Goal: Task Accomplishment & Management: Use online tool/utility

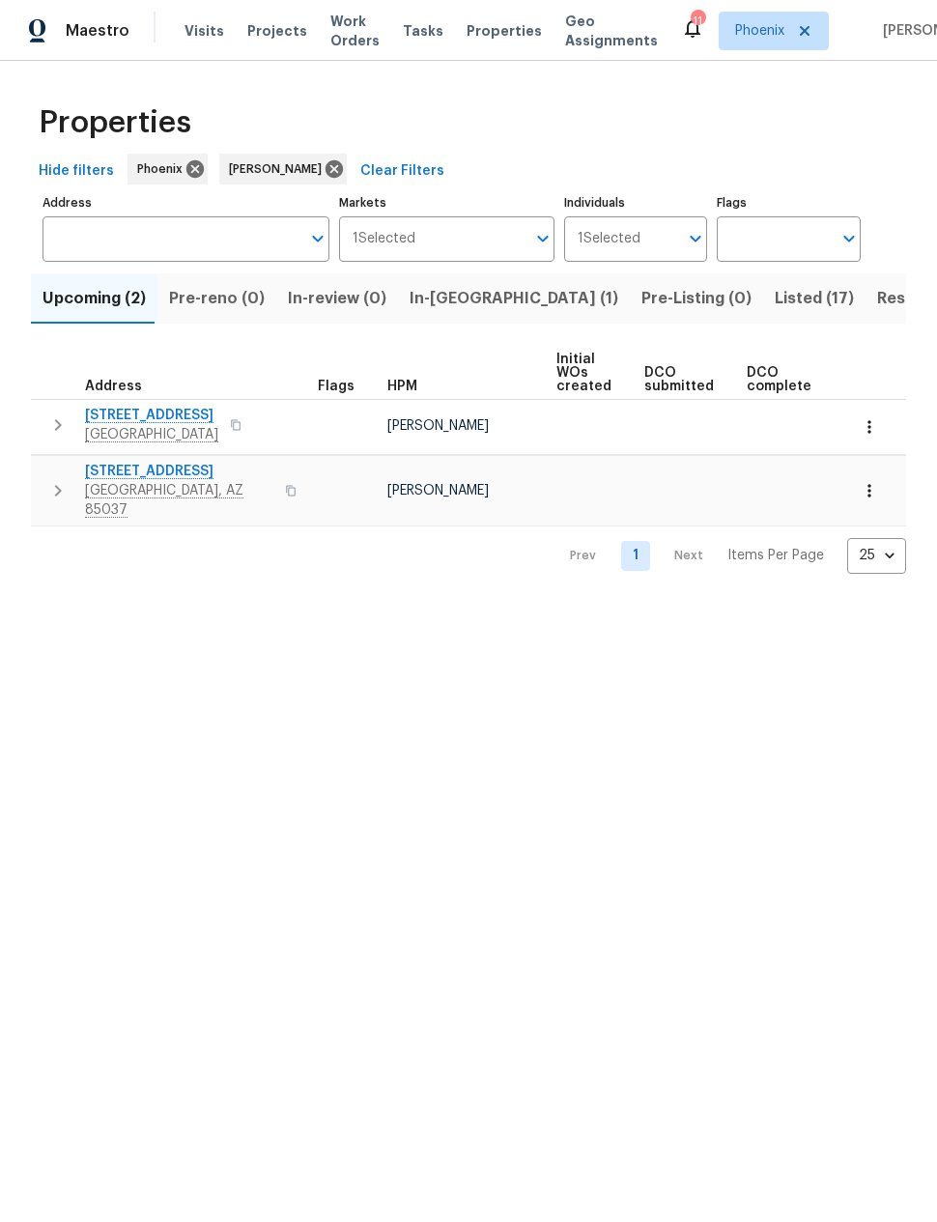
click at [873, 481] on icon "button" at bounding box center [869, 490] width 19 height 19
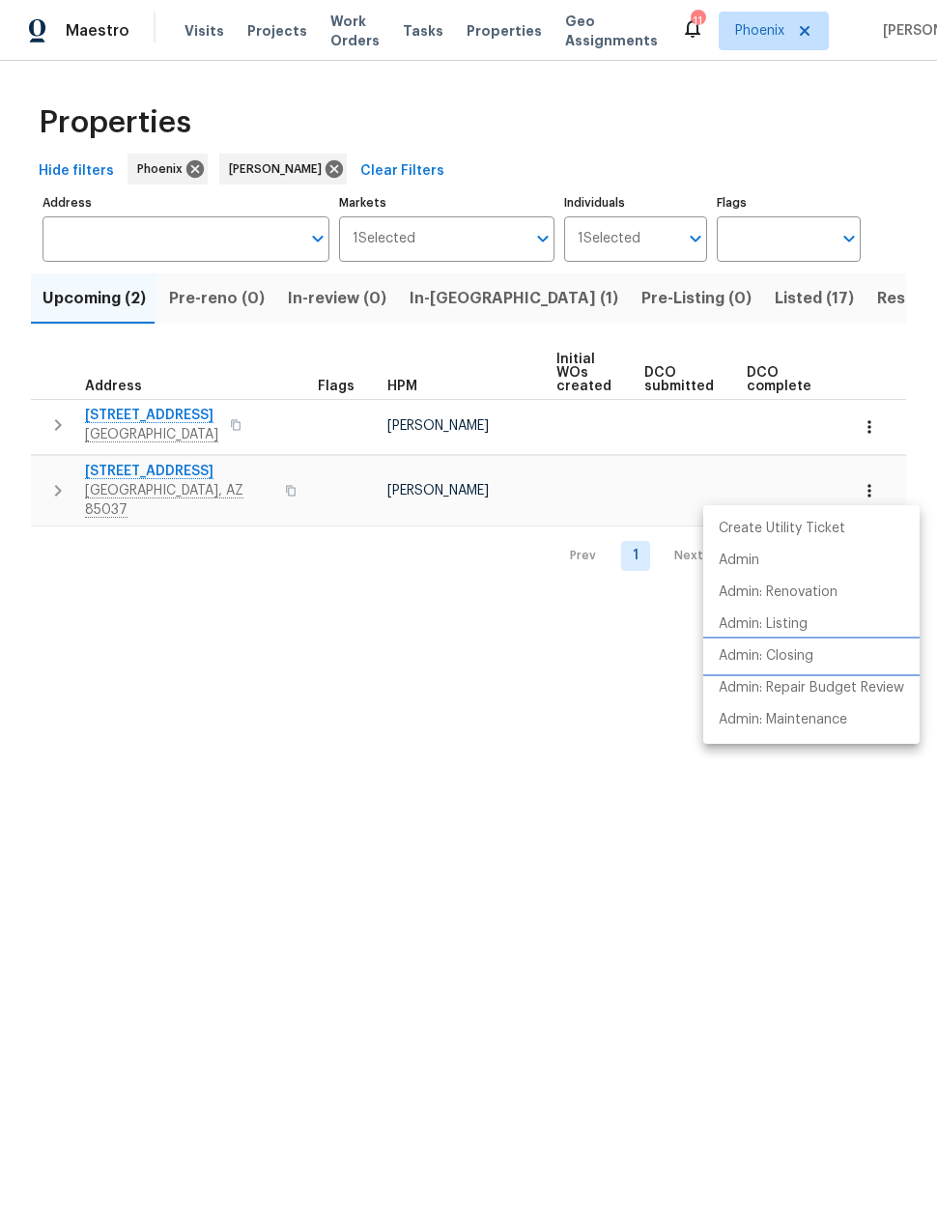
click at [792, 656] on p "Admin: Closing" at bounding box center [766, 656] width 95 height 20
click at [143, 478] on div at bounding box center [468, 611] width 937 height 1222
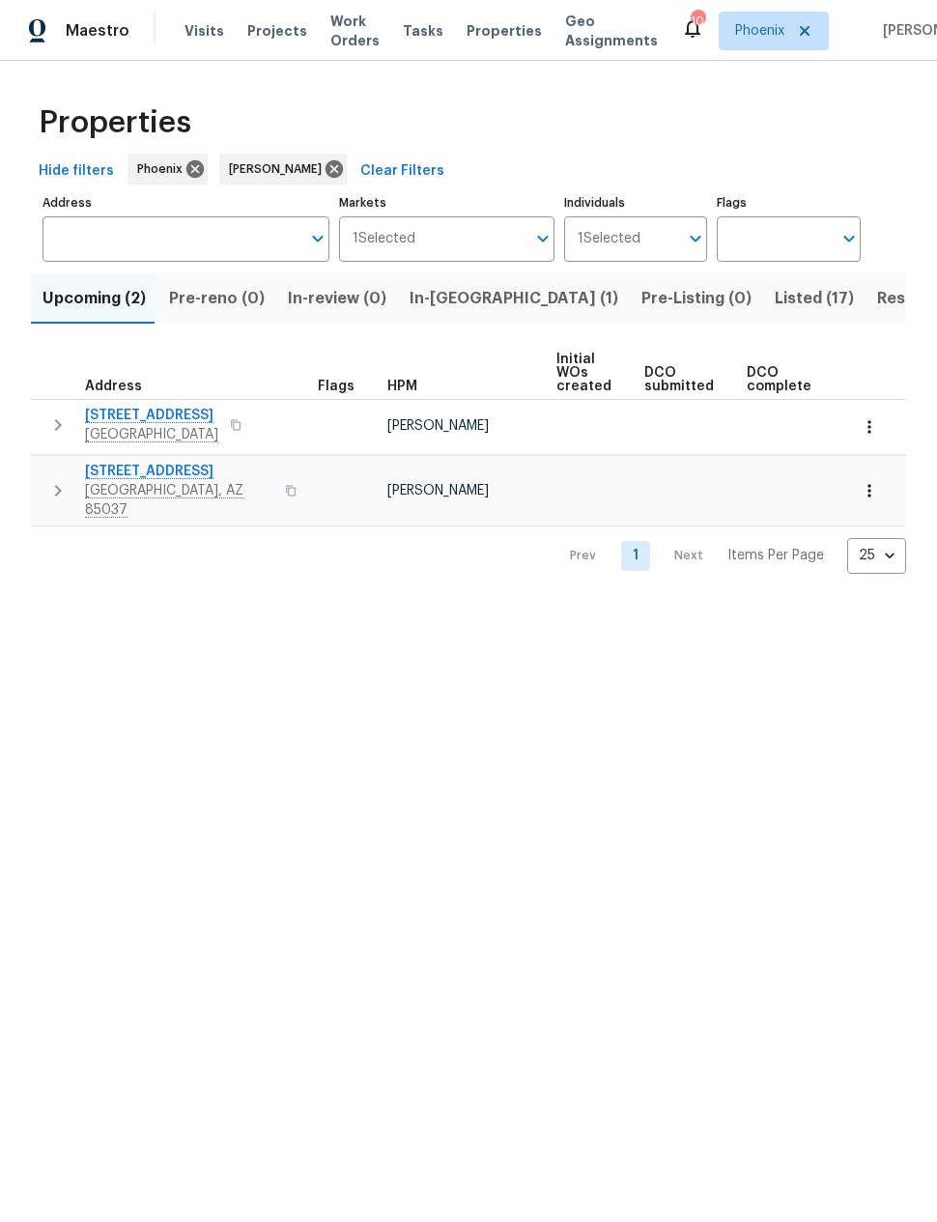
click at [180, 477] on span "8920 W Monterey Way" at bounding box center [179, 471] width 188 height 19
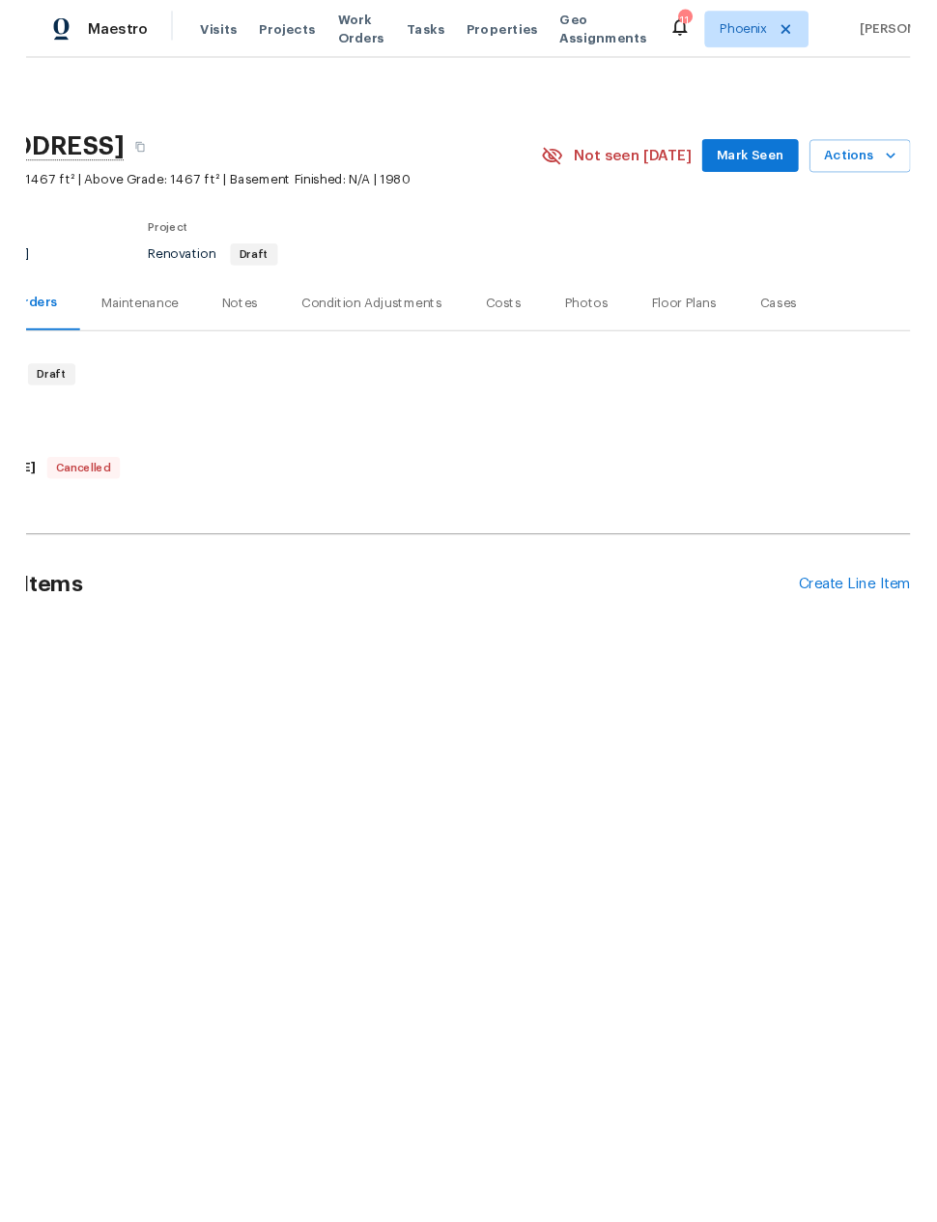
scroll to position [0, 155]
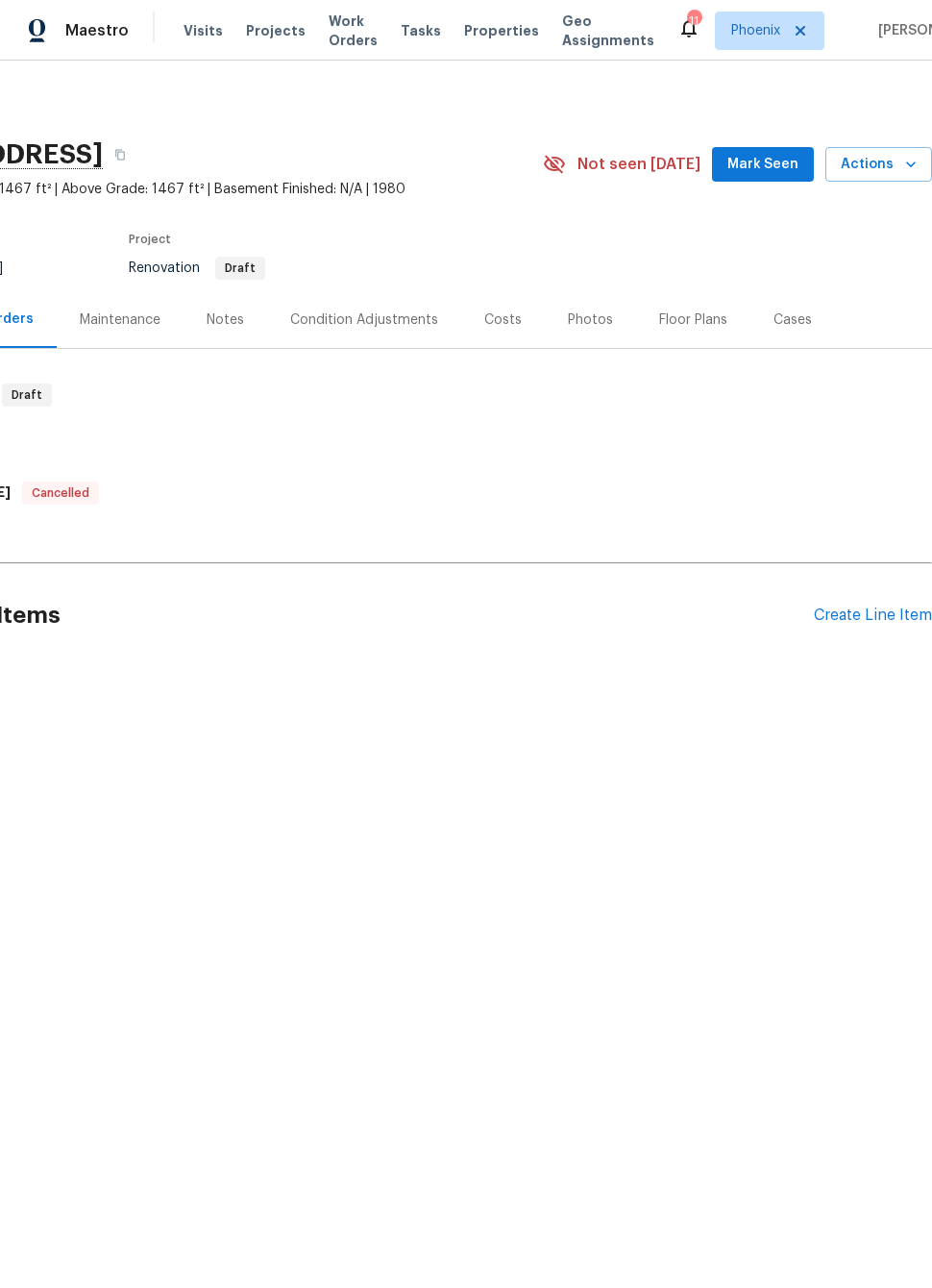
click at [870, 616] on div "Create Line Item" at bounding box center [872, 616] width 118 height 18
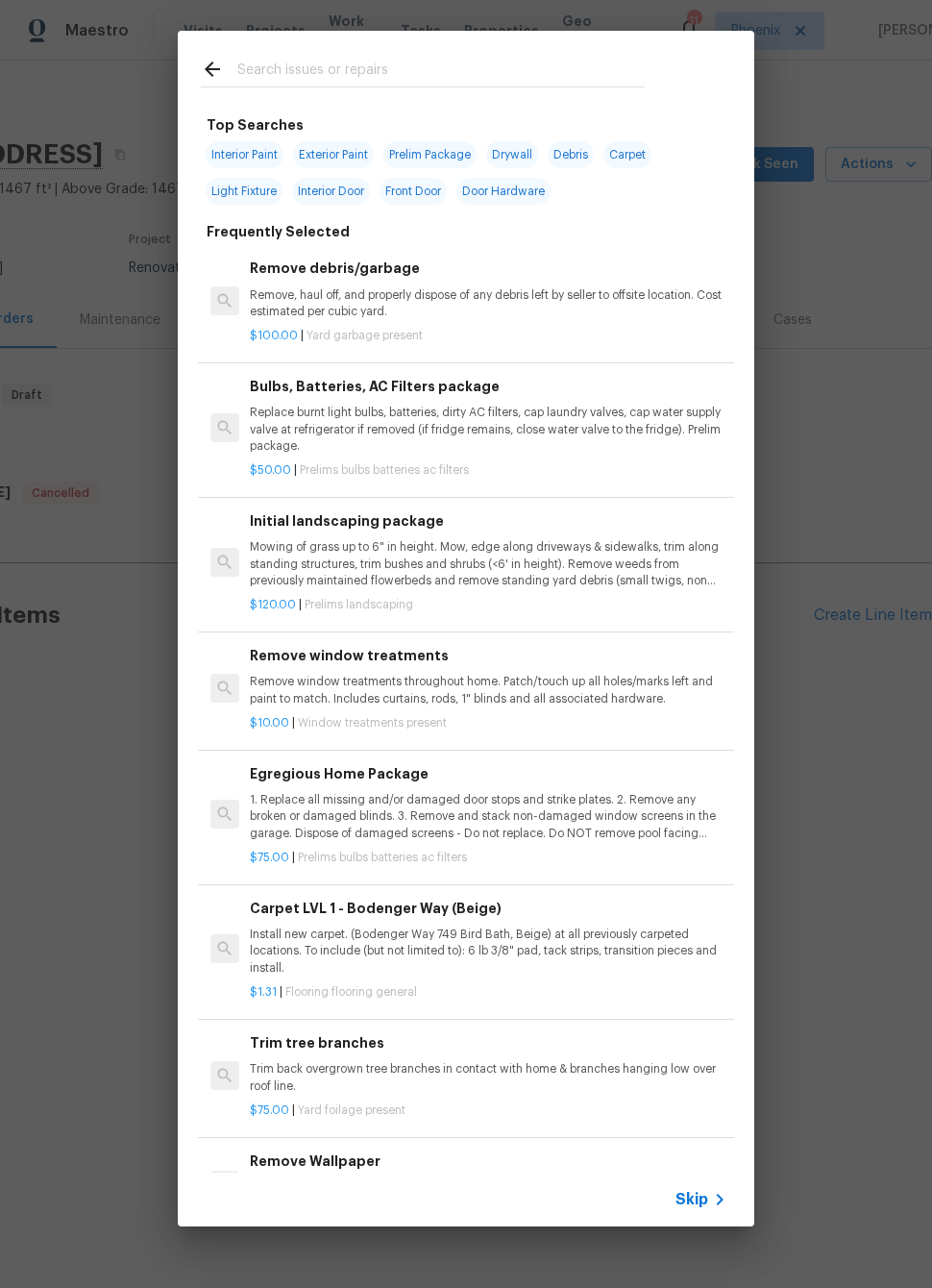
click at [379, 58] on input "text" at bounding box center [442, 72] width 408 height 29
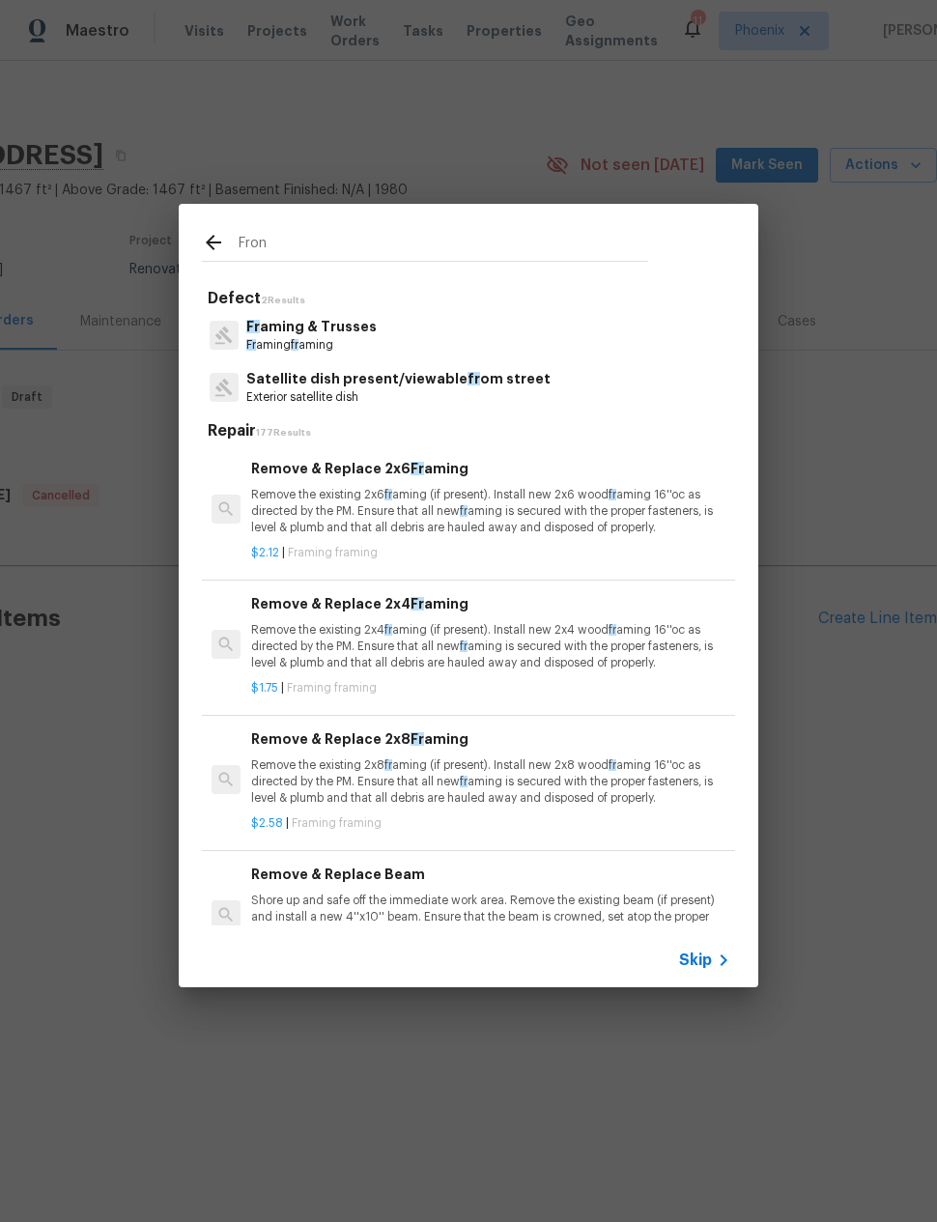
type input "Front"
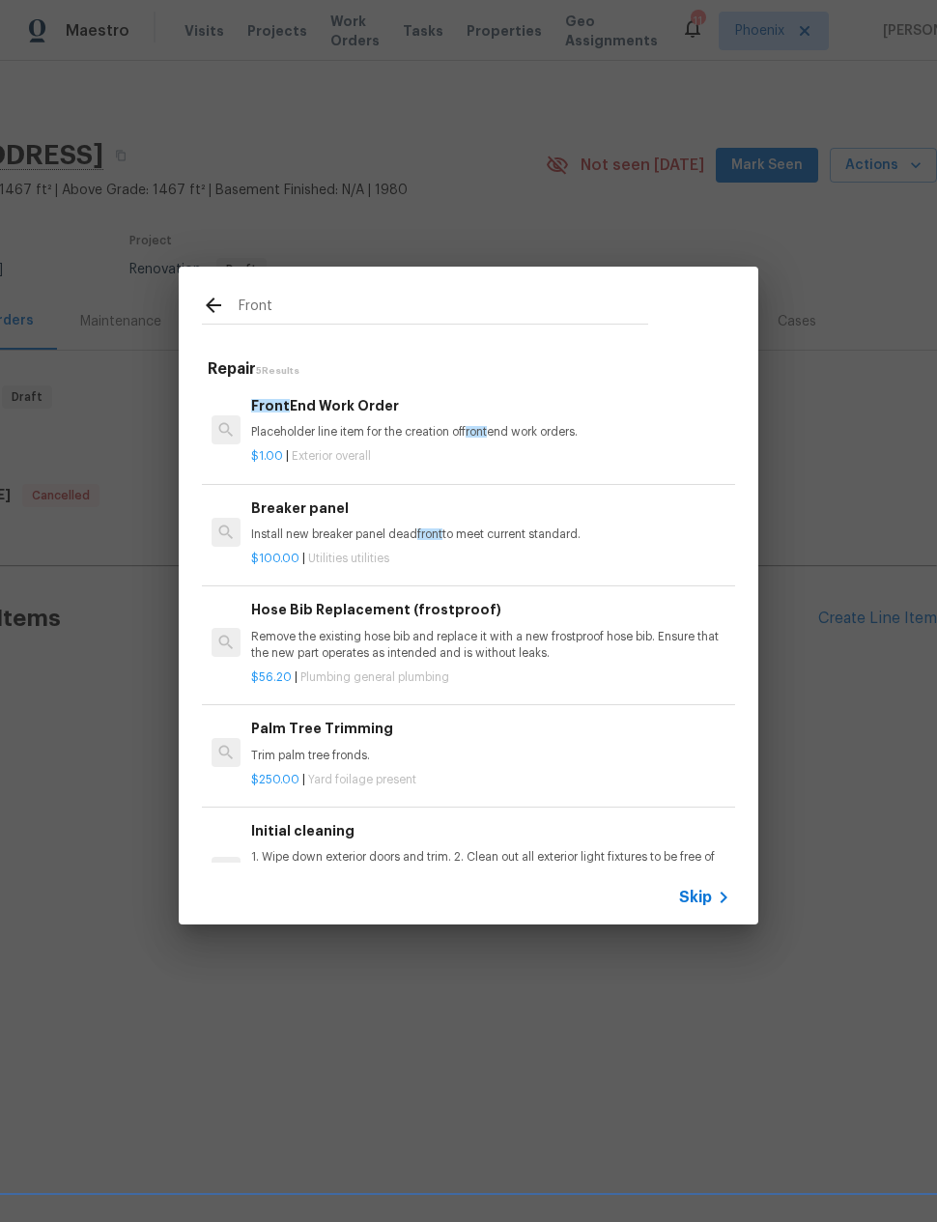
click at [476, 427] on span "front" at bounding box center [476, 432] width 21 height 12
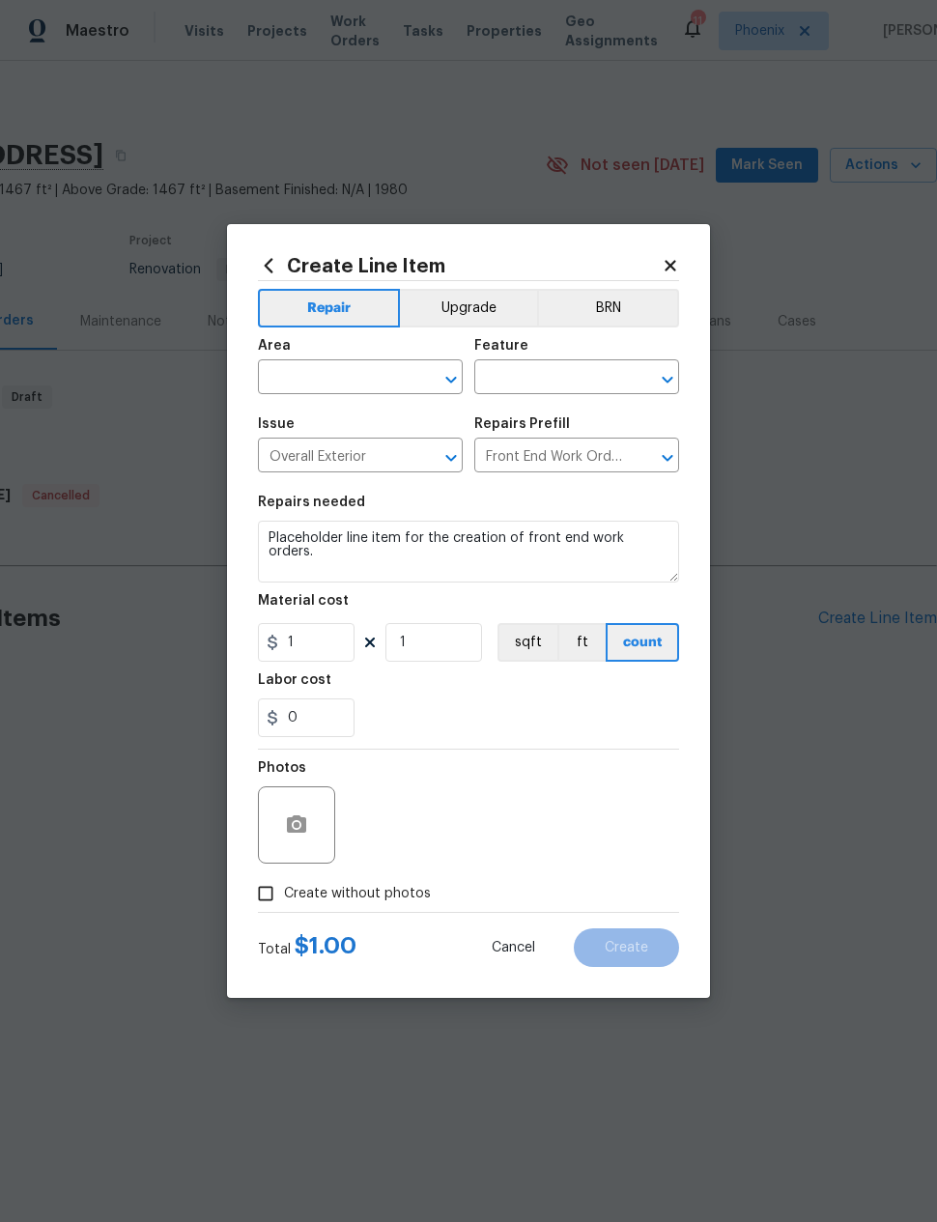
click at [380, 381] on input "text" at bounding box center [333, 379] width 151 height 30
click at [365, 457] on li "Exterior Overall" at bounding box center [360, 454] width 205 height 32
type input "Exterior Overall"
click at [364, 456] on input "Overall Exterior" at bounding box center [333, 458] width 151 height 30
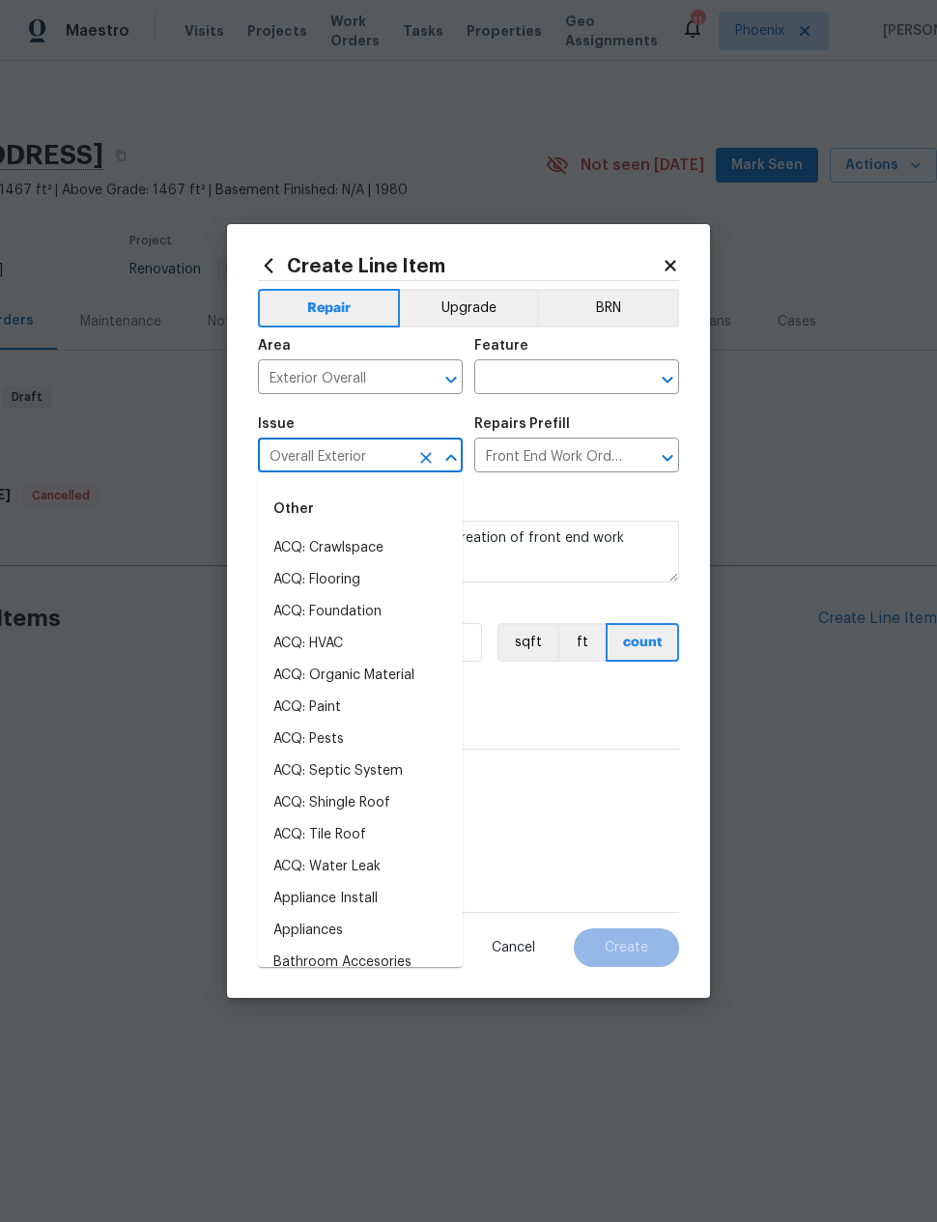
click at [571, 369] on input "text" at bounding box center [549, 379] width 151 height 30
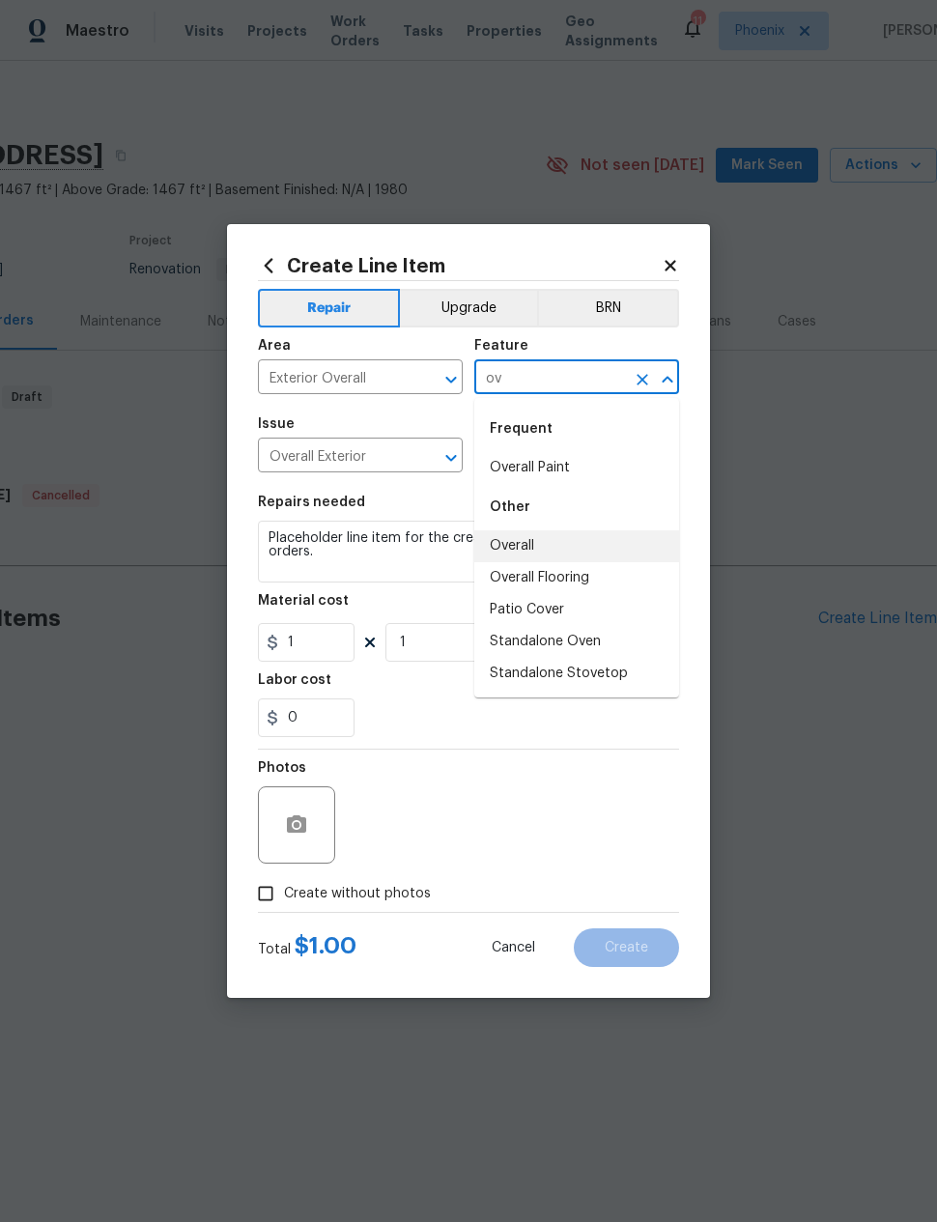
click at [536, 539] on li "Overall" at bounding box center [576, 547] width 205 height 32
type input "Overall"
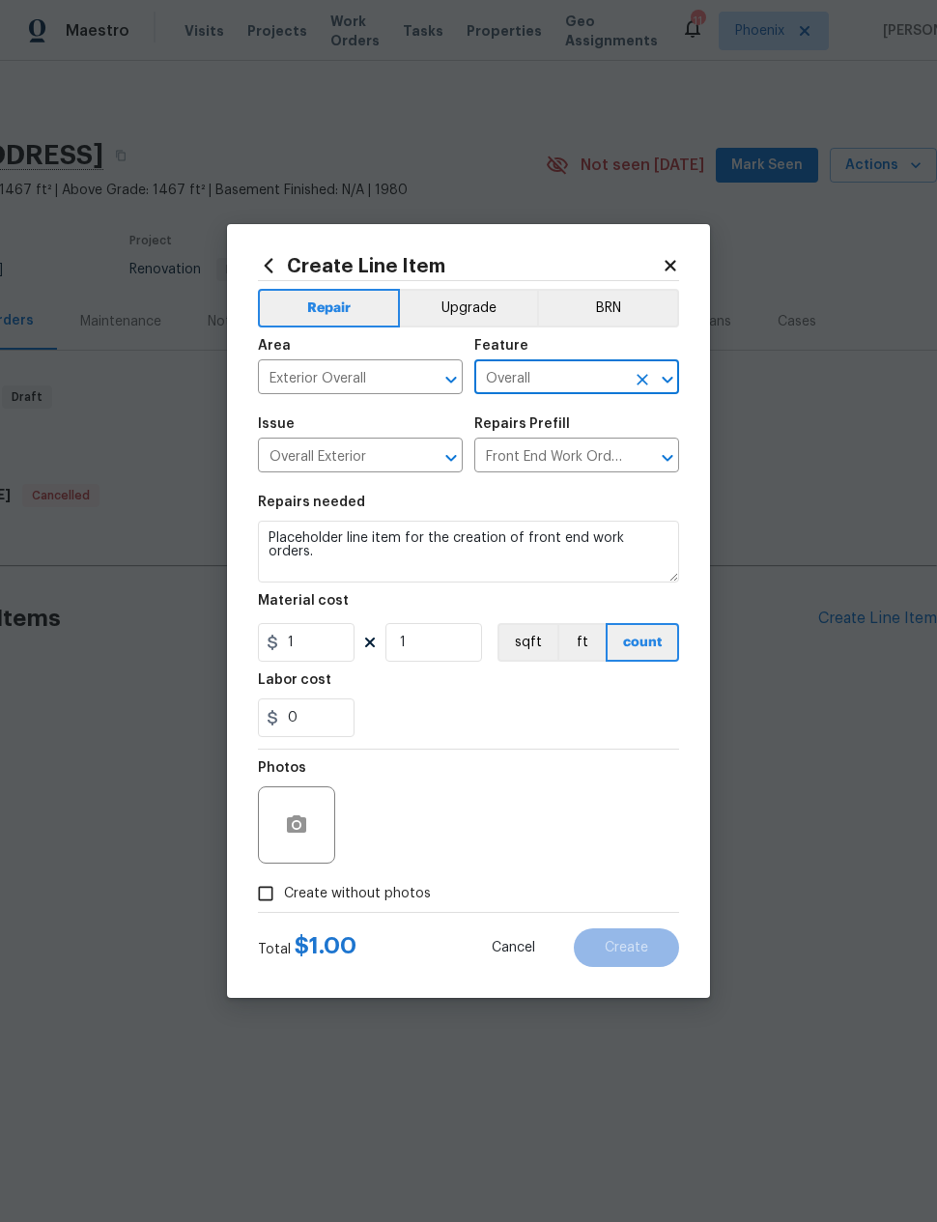
click at [510, 722] on div "0" at bounding box center [468, 718] width 421 height 39
click at [260, 895] on input "Create without photos" at bounding box center [265, 893] width 37 height 37
checkbox input "true"
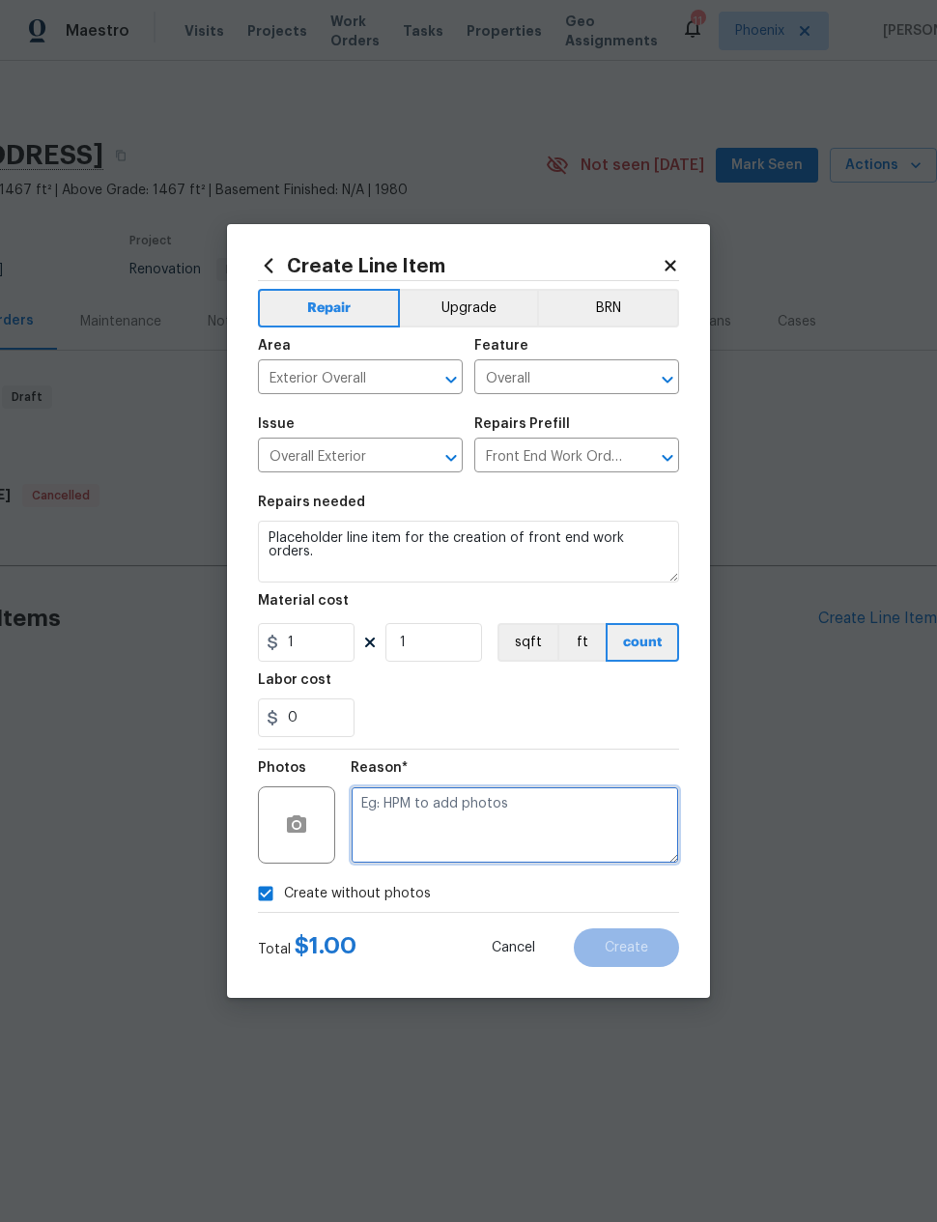
click at [480, 813] on textarea at bounding box center [515, 825] width 329 height 77
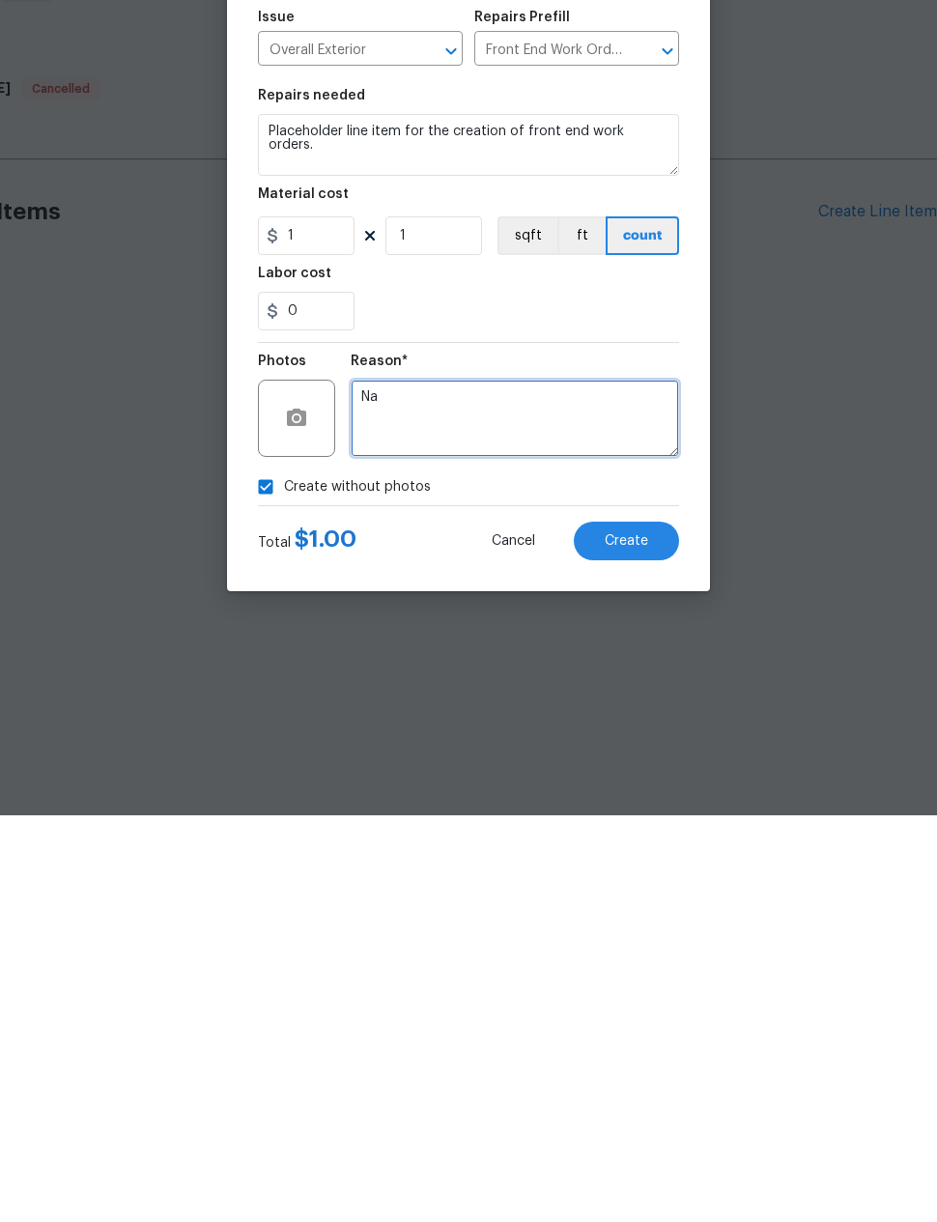
scroll to position [0, 0]
type textarea "Na"
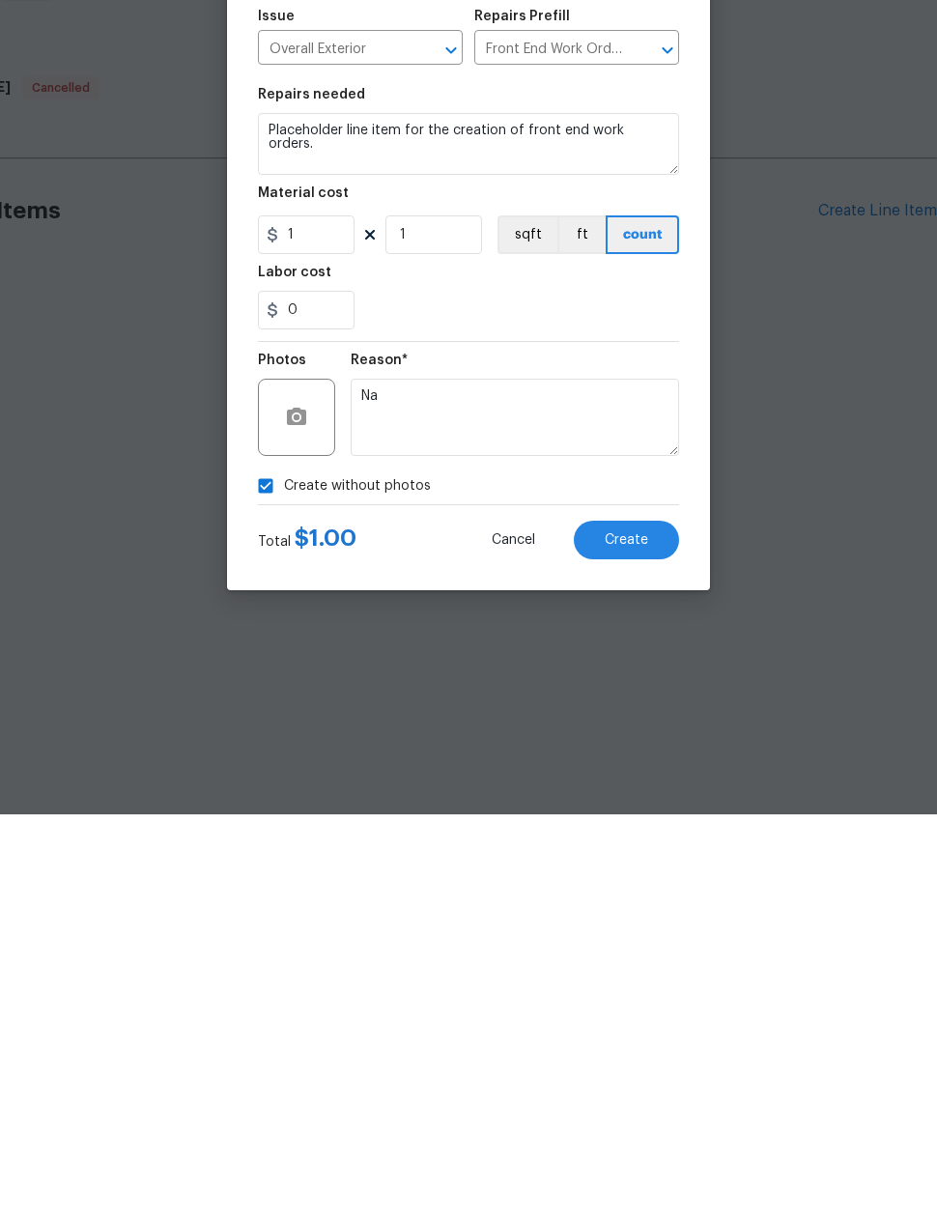
click at [638, 941] on span "Create" at bounding box center [626, 948] width 43 height 14
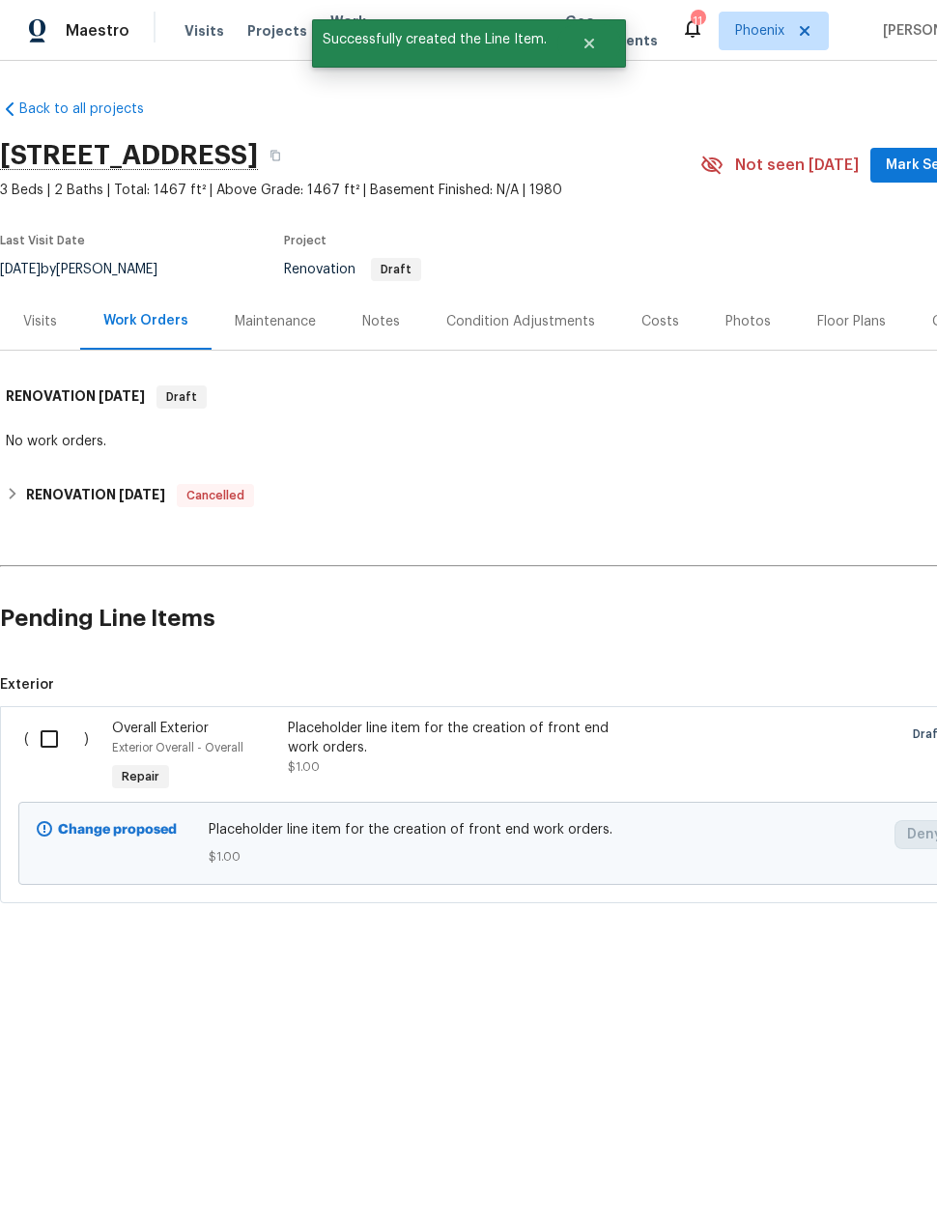
click at [45, 732] on input "checkbox" at bounding box center [56, 739] width 55 height 41
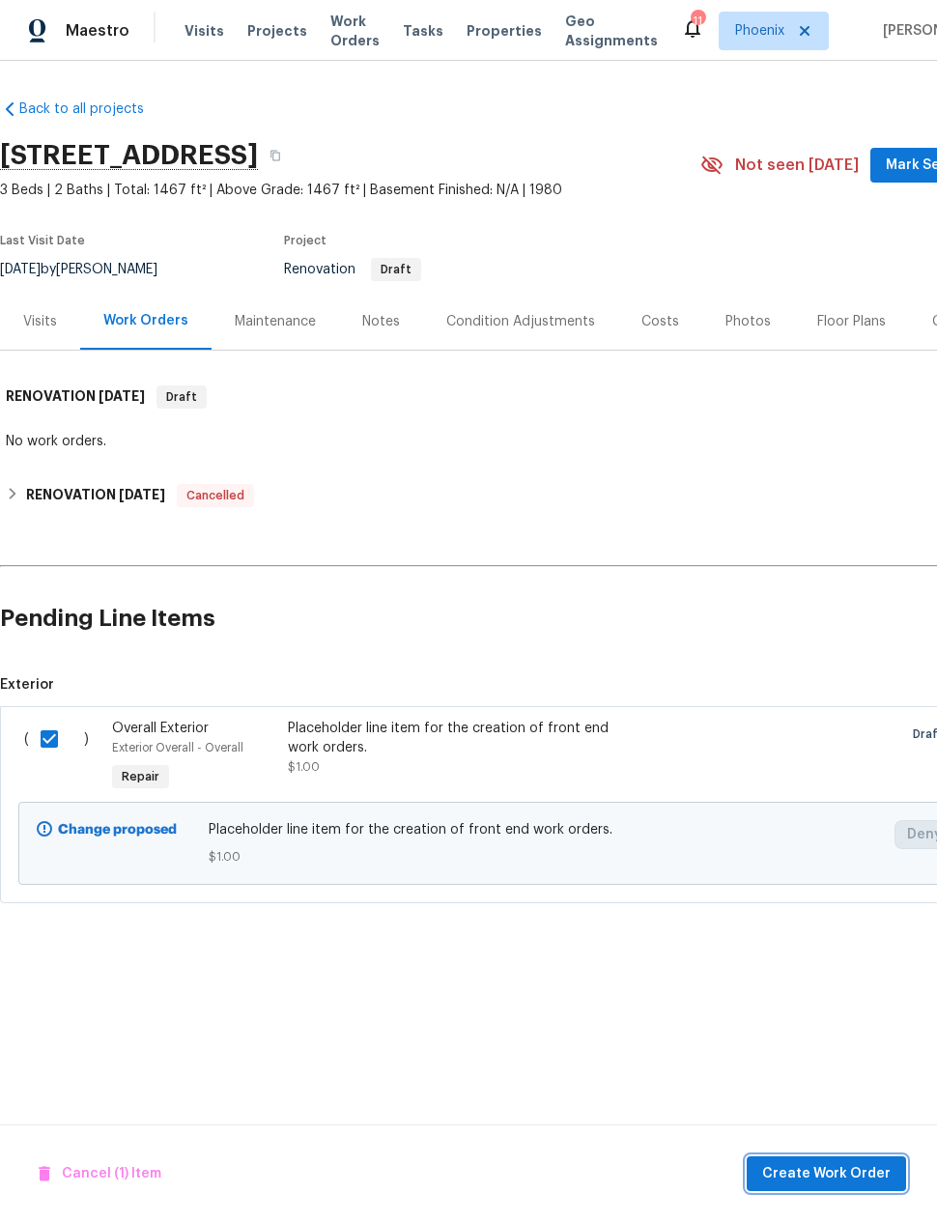
click at [838, 1170] on span "Create Work Order" at bounding box center [826, 1174] width 129 height 24
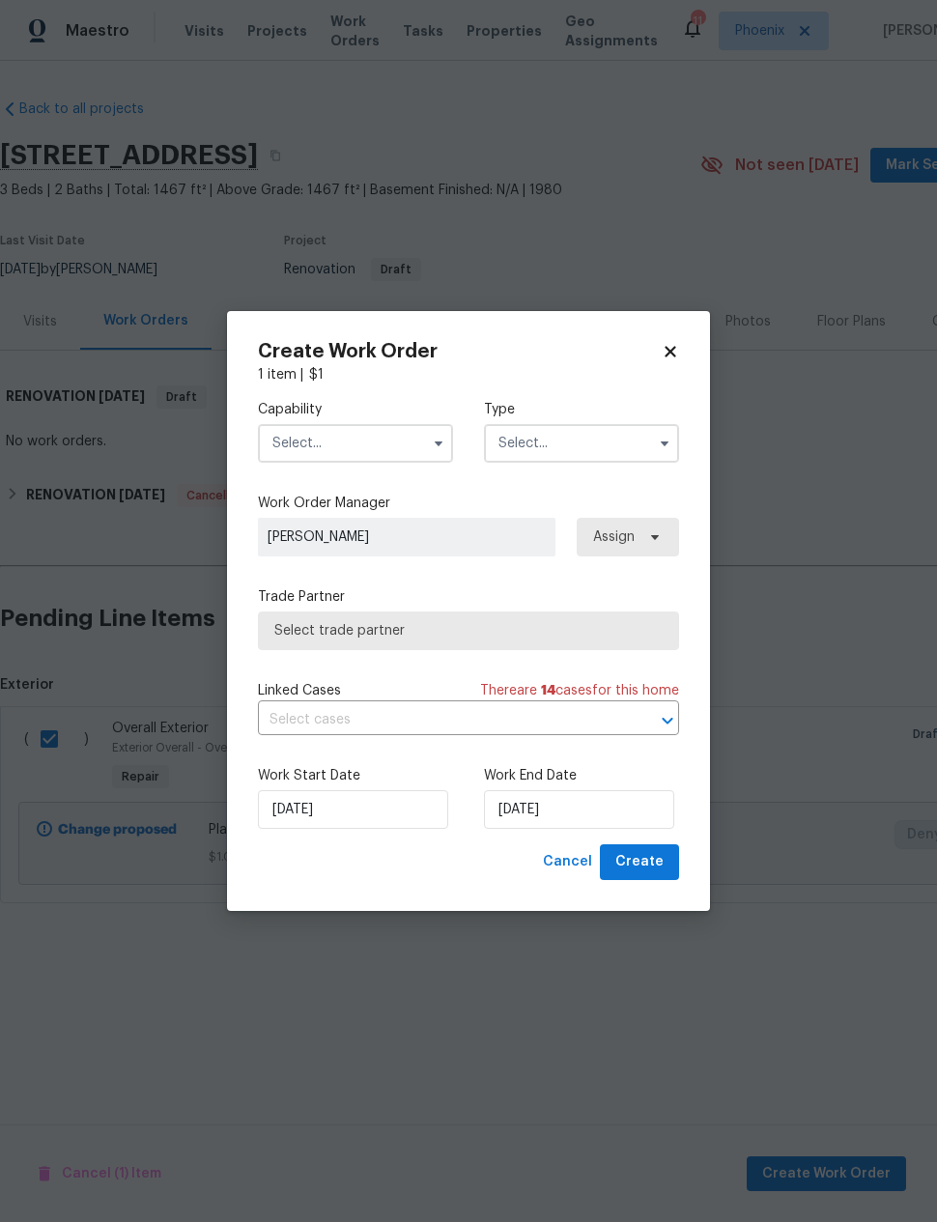
click at [378, 441] on input "text" at bounding box center [355, 443] width 195 height 39
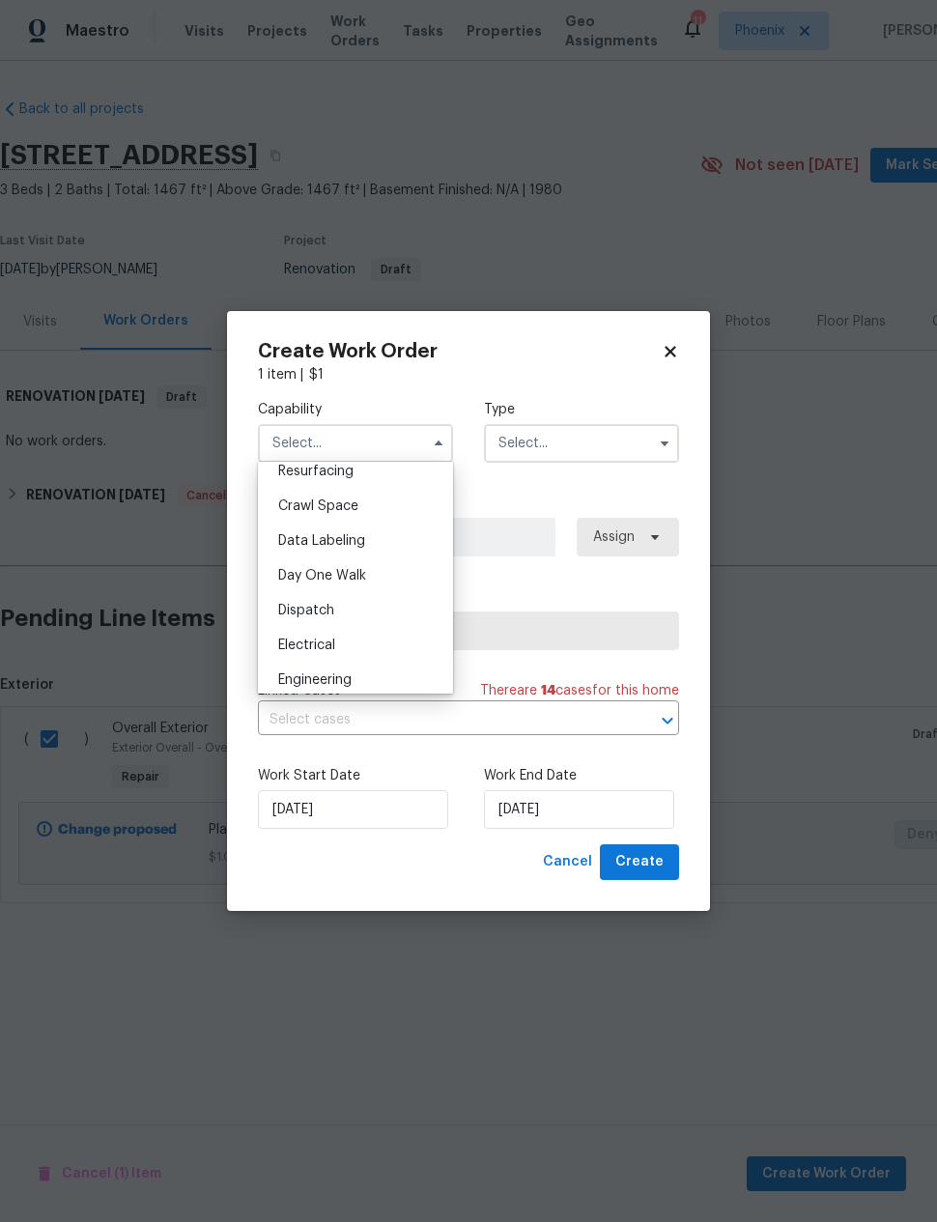
scroll to position [454, 0]
click at [670, 349] on icon at bounding box center [670, 352] width 11 height 11
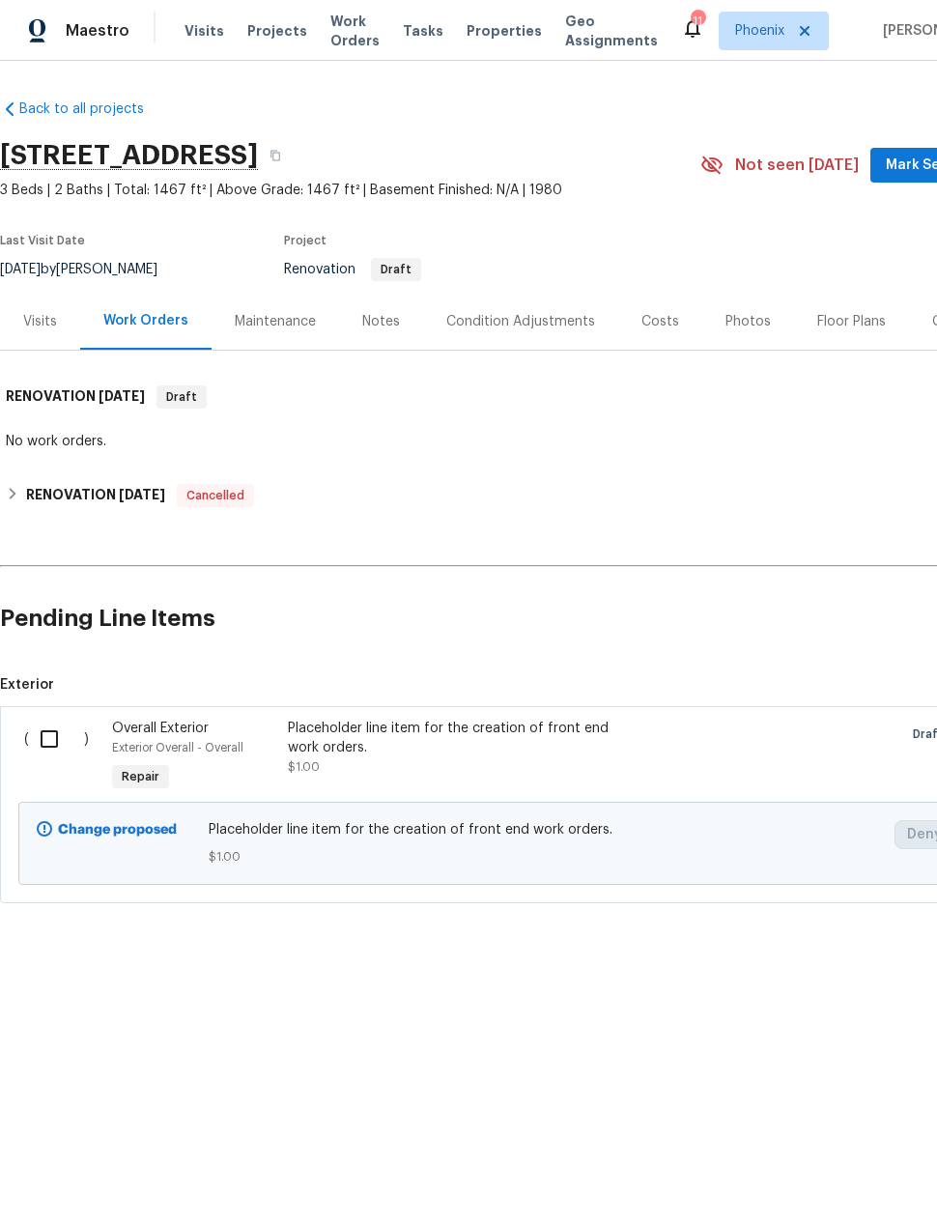
click at [58, 743] on input "checkbox" at bounding box center [56, 739] width 55 height 41
checkbox input "true"
click at [803, 1161] on button "Create Work Order" at bounding box center [826, 1175] width 159 height 36
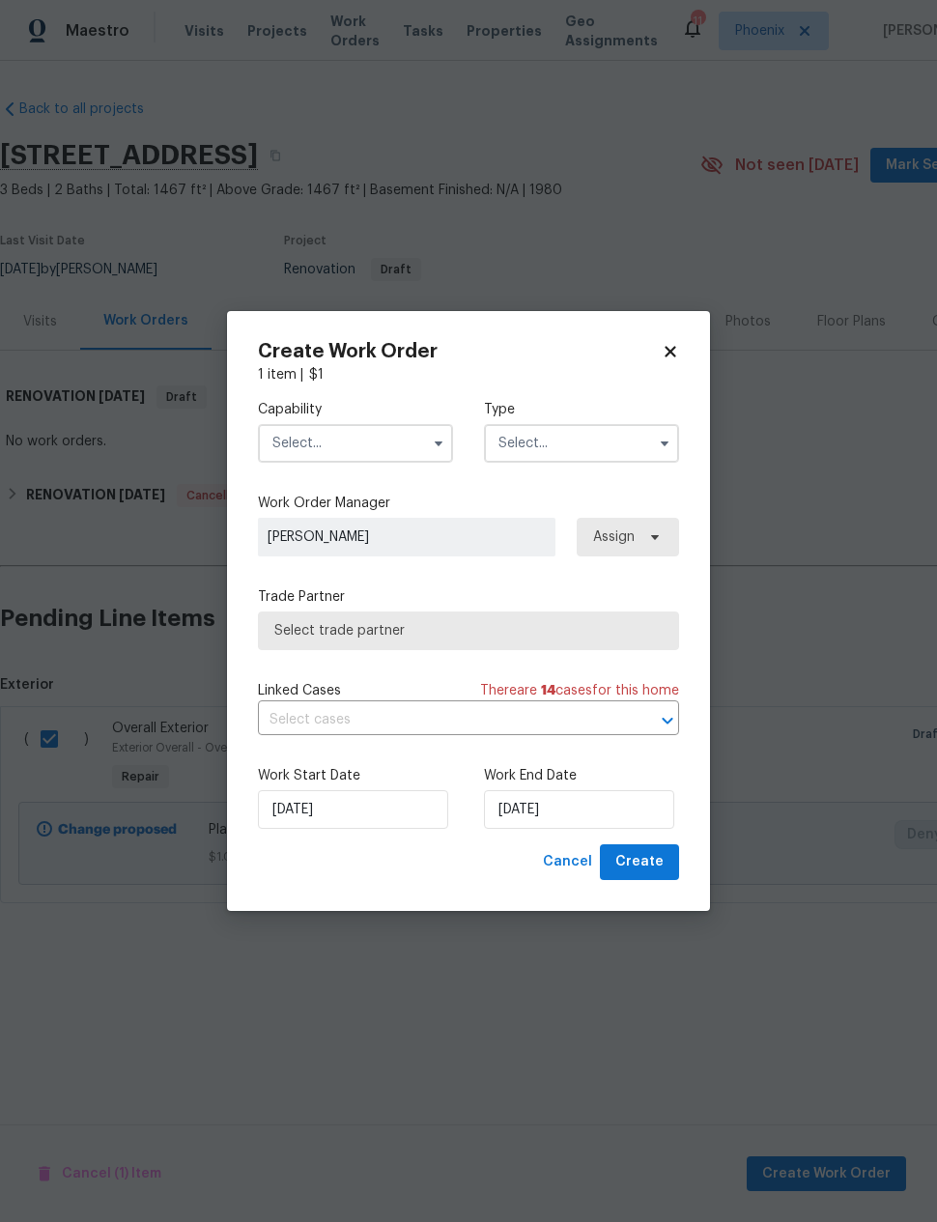
click at [368, 444] on input "text" at bounding box center [355, 443] width 195 height 39
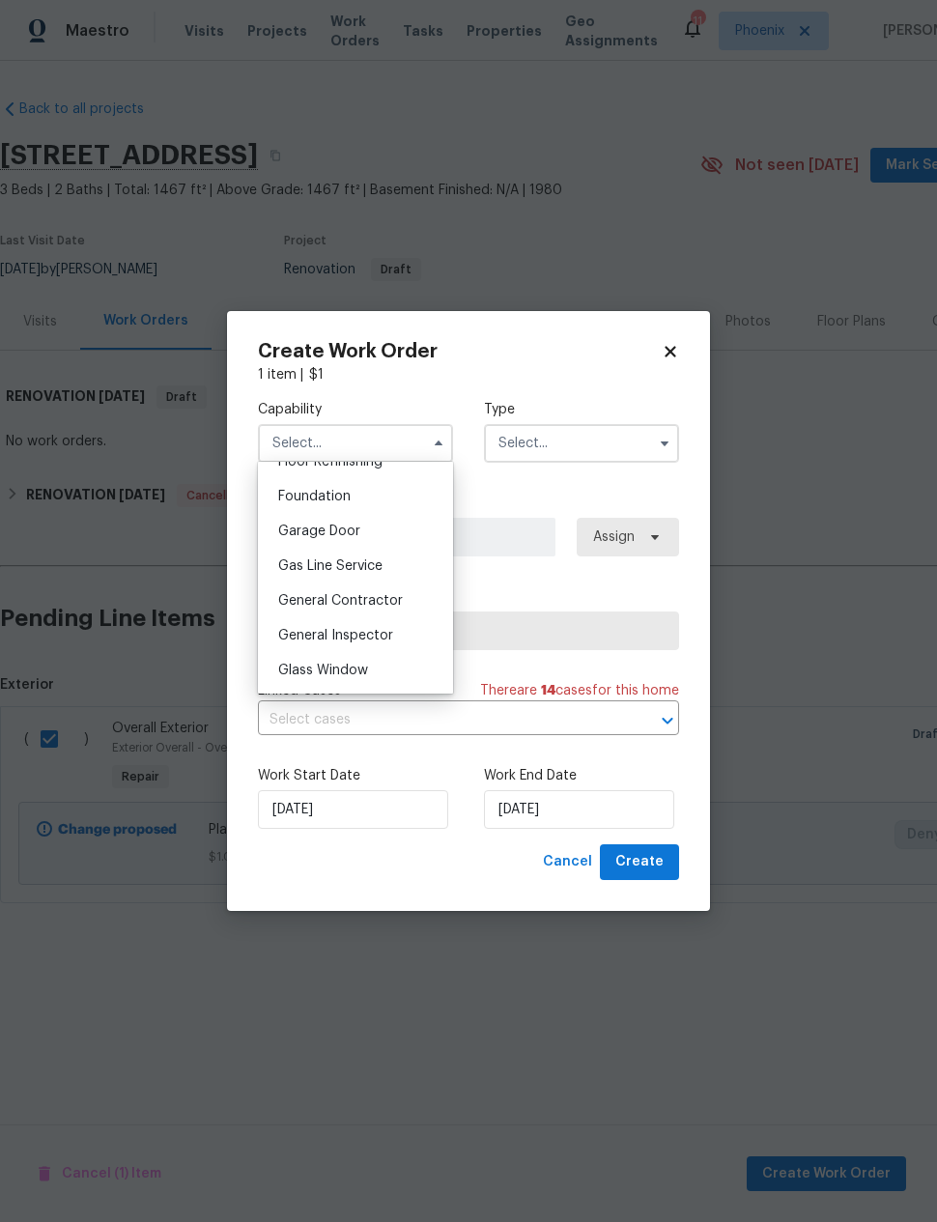
scroll to position [815, 0]
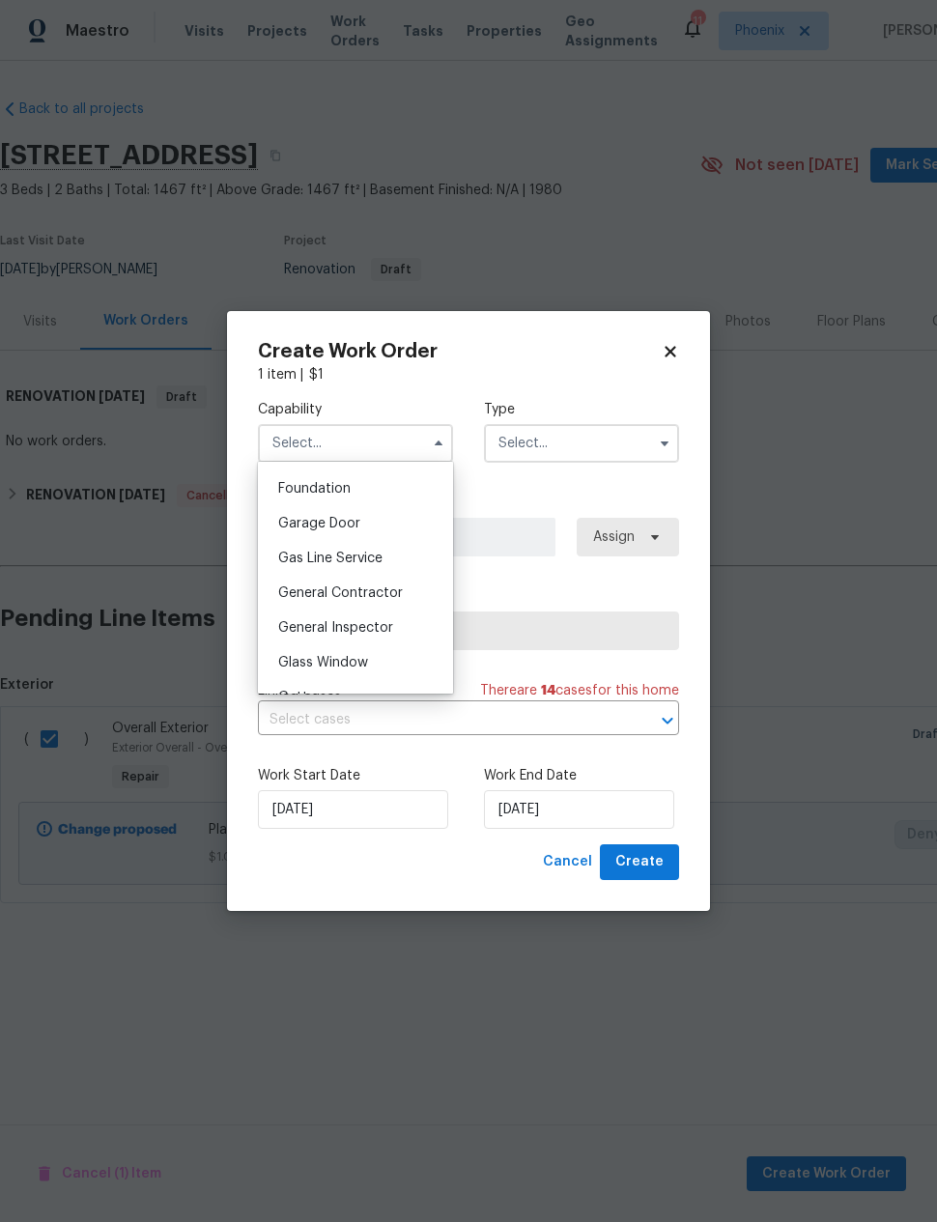
click at [378, 594] on span "General Contractor" at bounding box center [340, 594] width 125 height 14
type input "General Contractor"
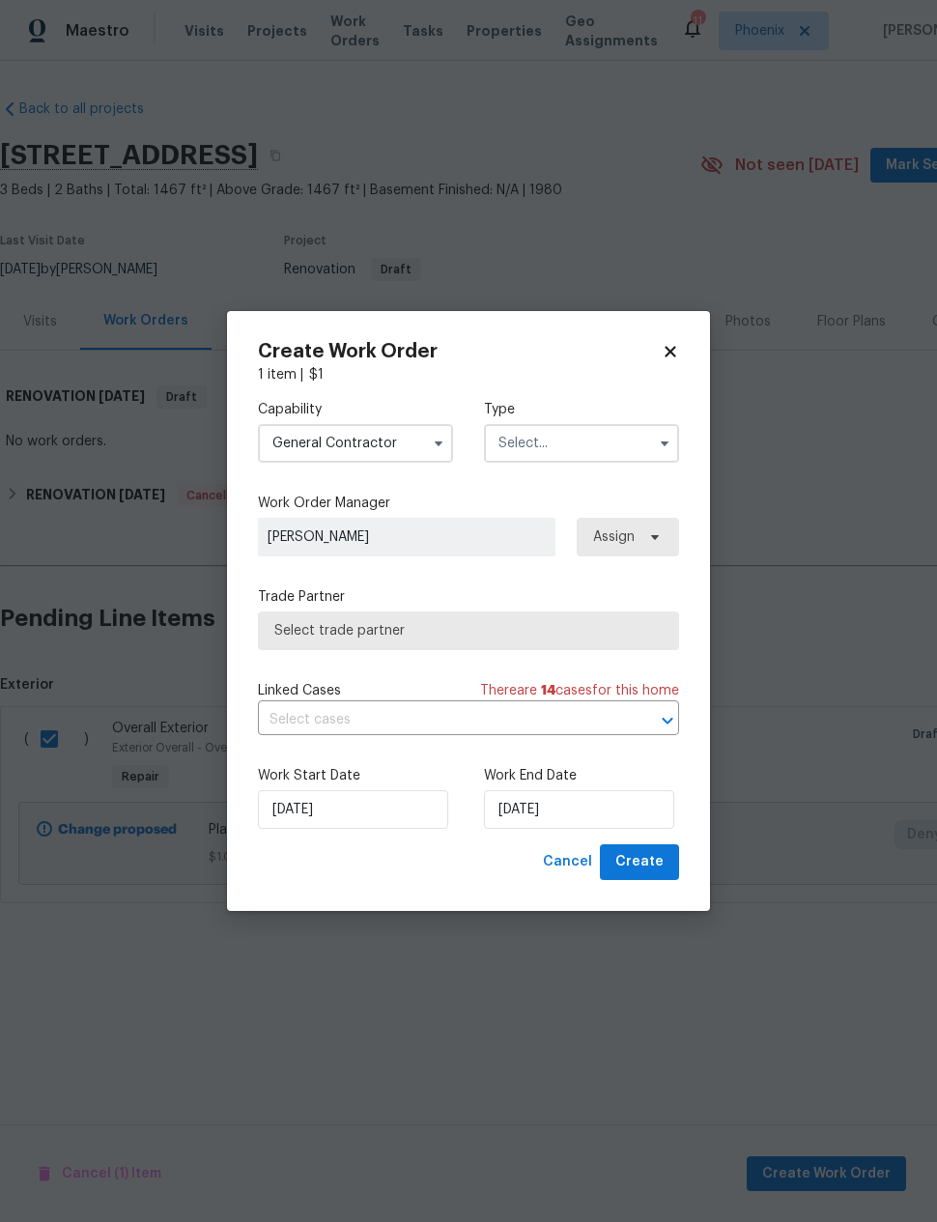
click at [578, 430] on input "text" at bounding box center [581, 443] width 195 height 39
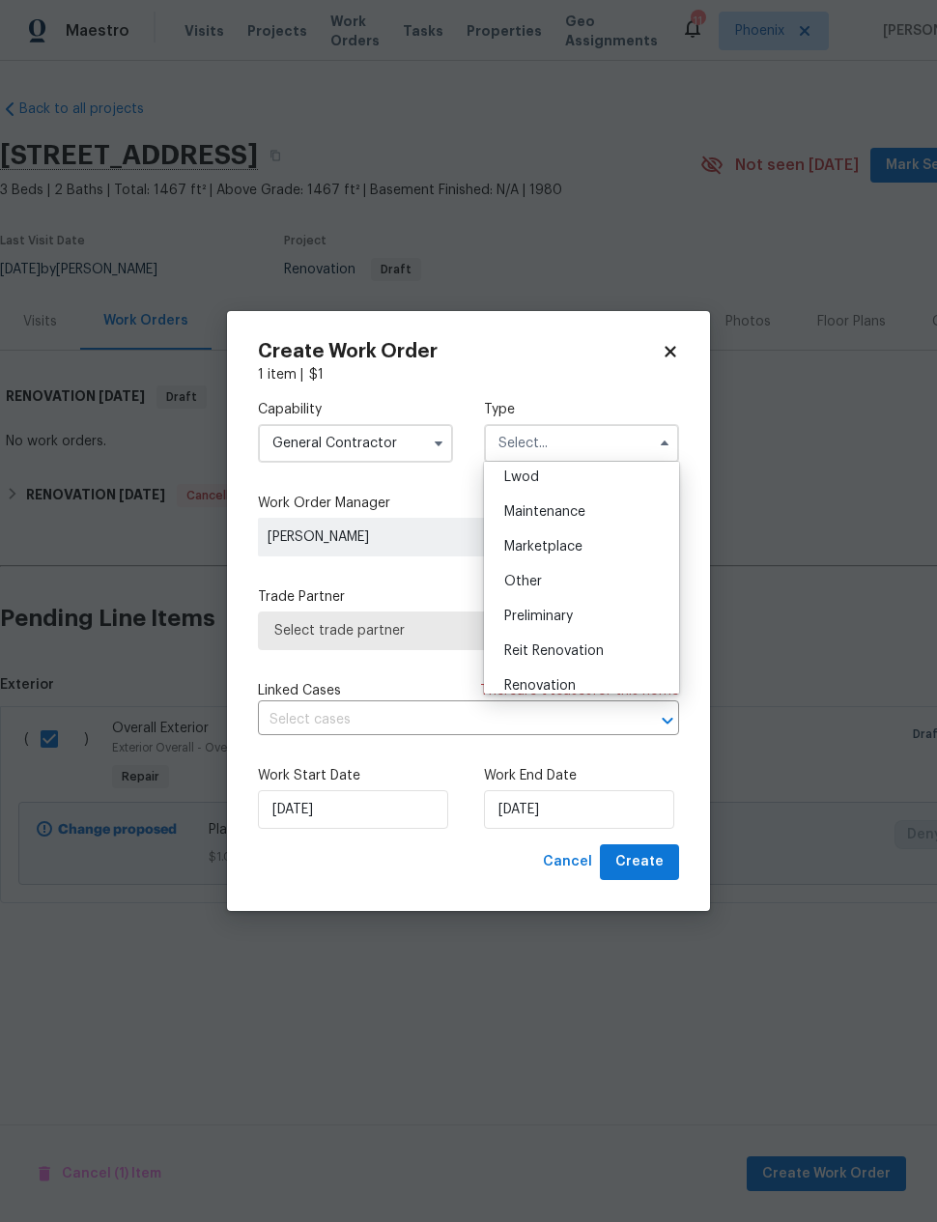
scroll to position [323, 0]
click at [563, 649] on span "Renovation" at bounding box center [540, 649] width 72 height 14
type input "Renovation"
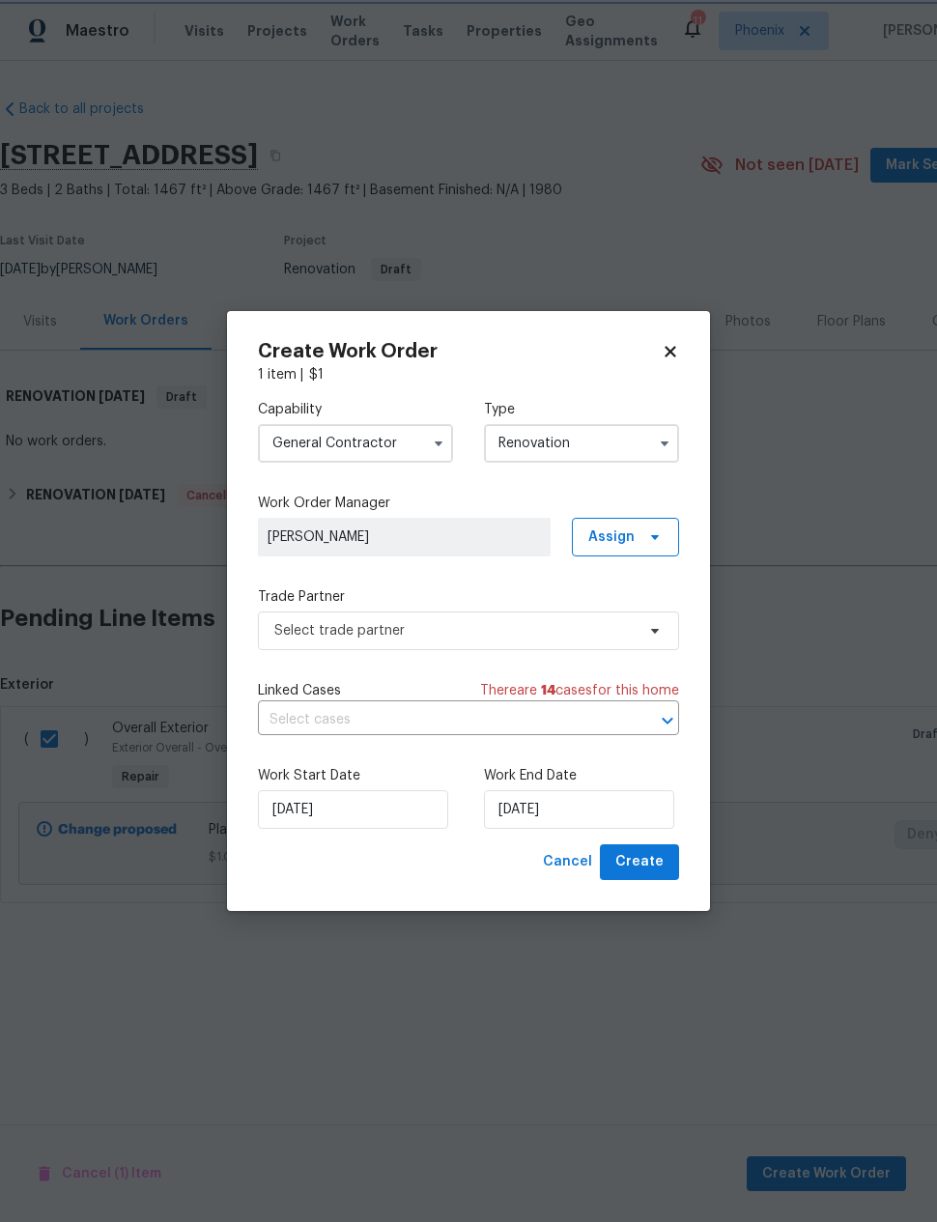
scroll to position [0, 0]
click at [514, 630] on span "Select trade partner" at bounding box center [454, 630] width 360 height 19
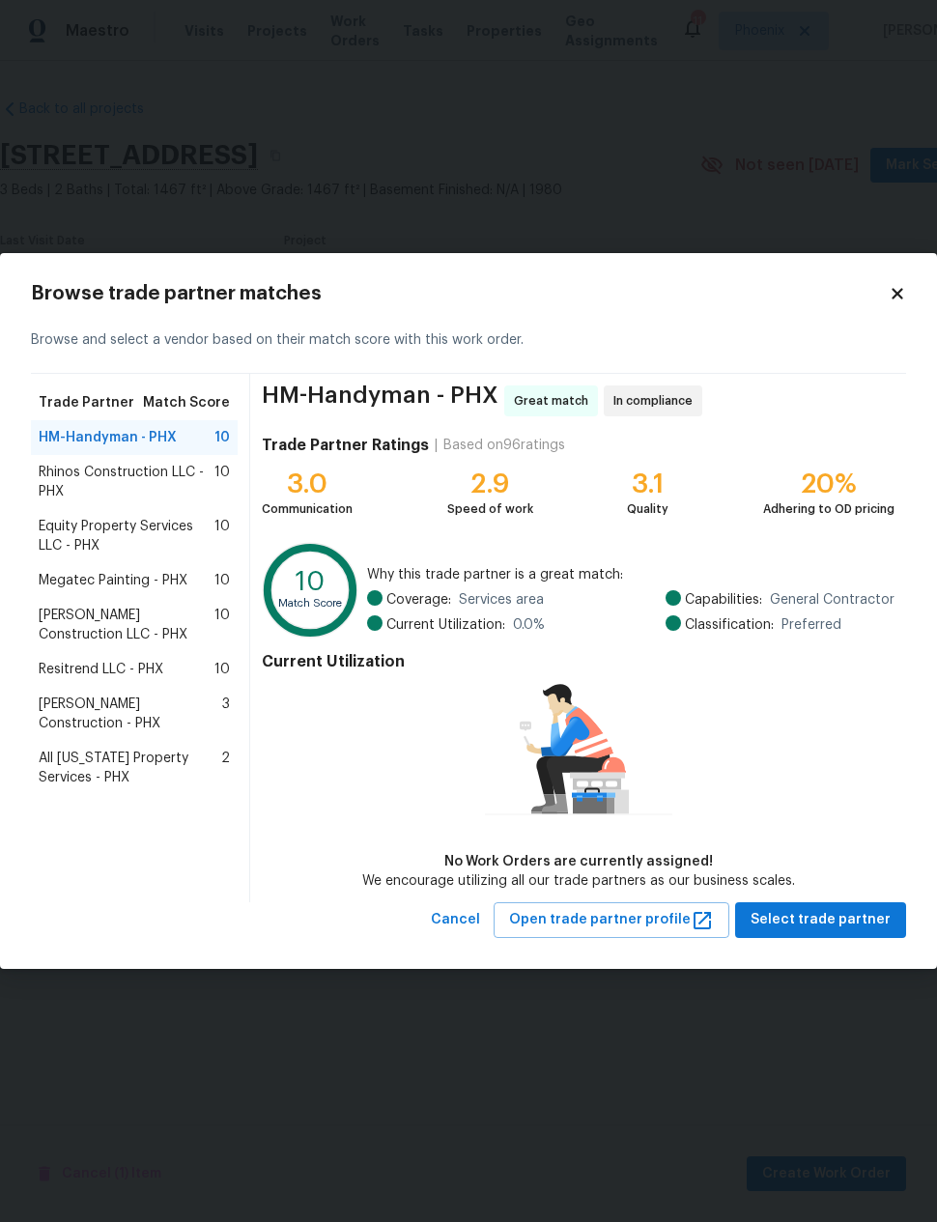
click at [177, 590] on span "Megatec Painting - PHX" at bounding box center [113, 580] width 149 height 19
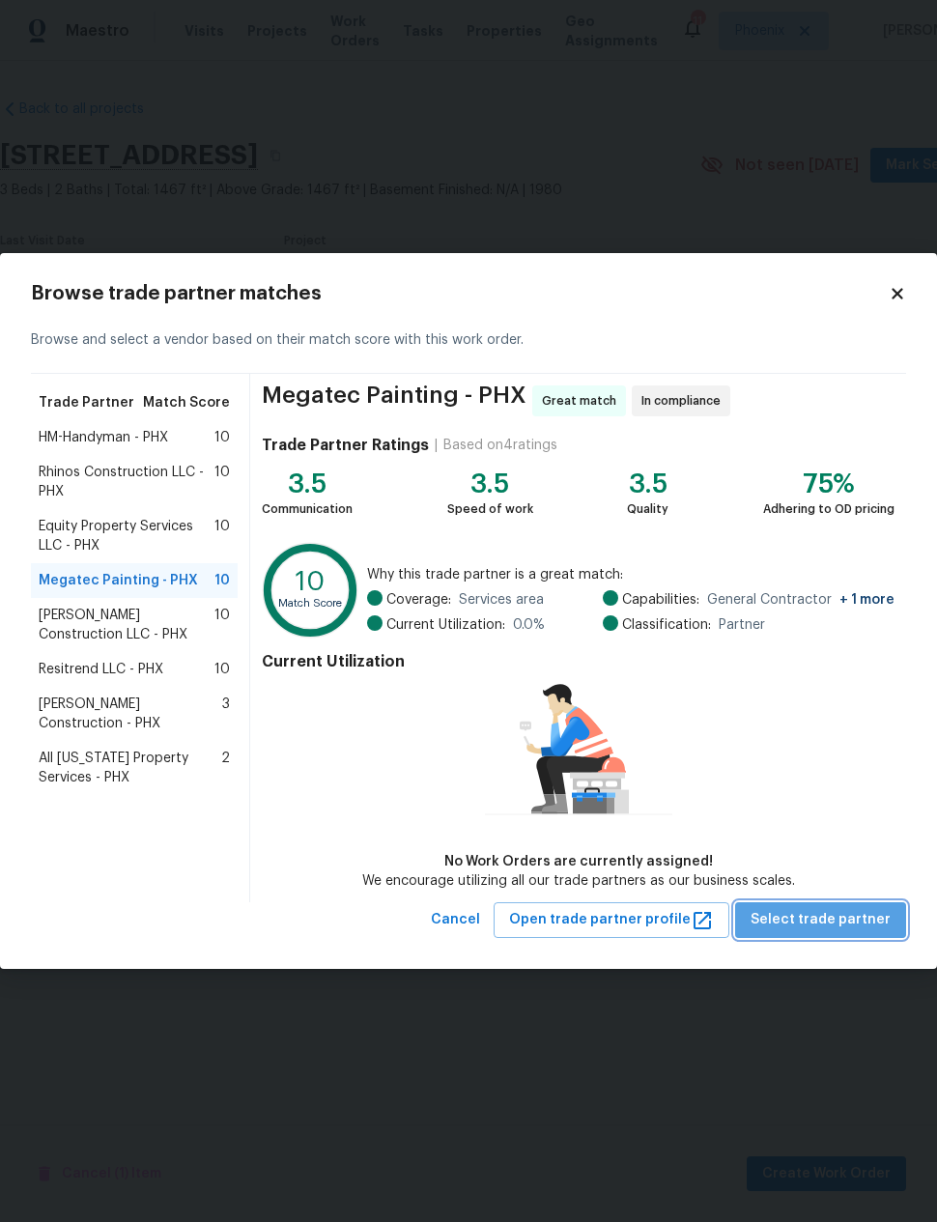
click at [837, 914] on span "Select trade partner" at bounding box center [821, 920] width 140 height 24
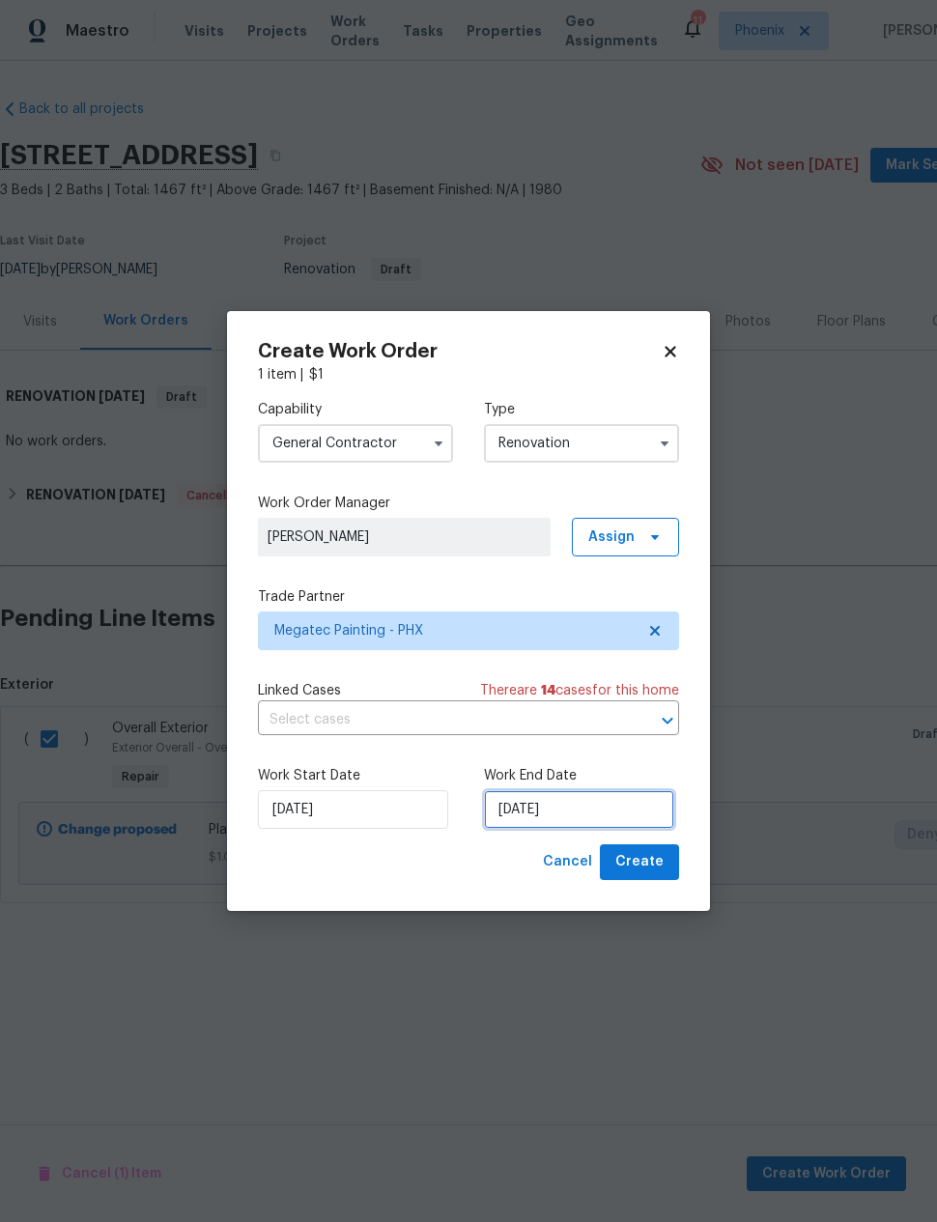
click at [580, 817] on input "8/15/2025" at bounding box center [579, 809] width 190 height 39
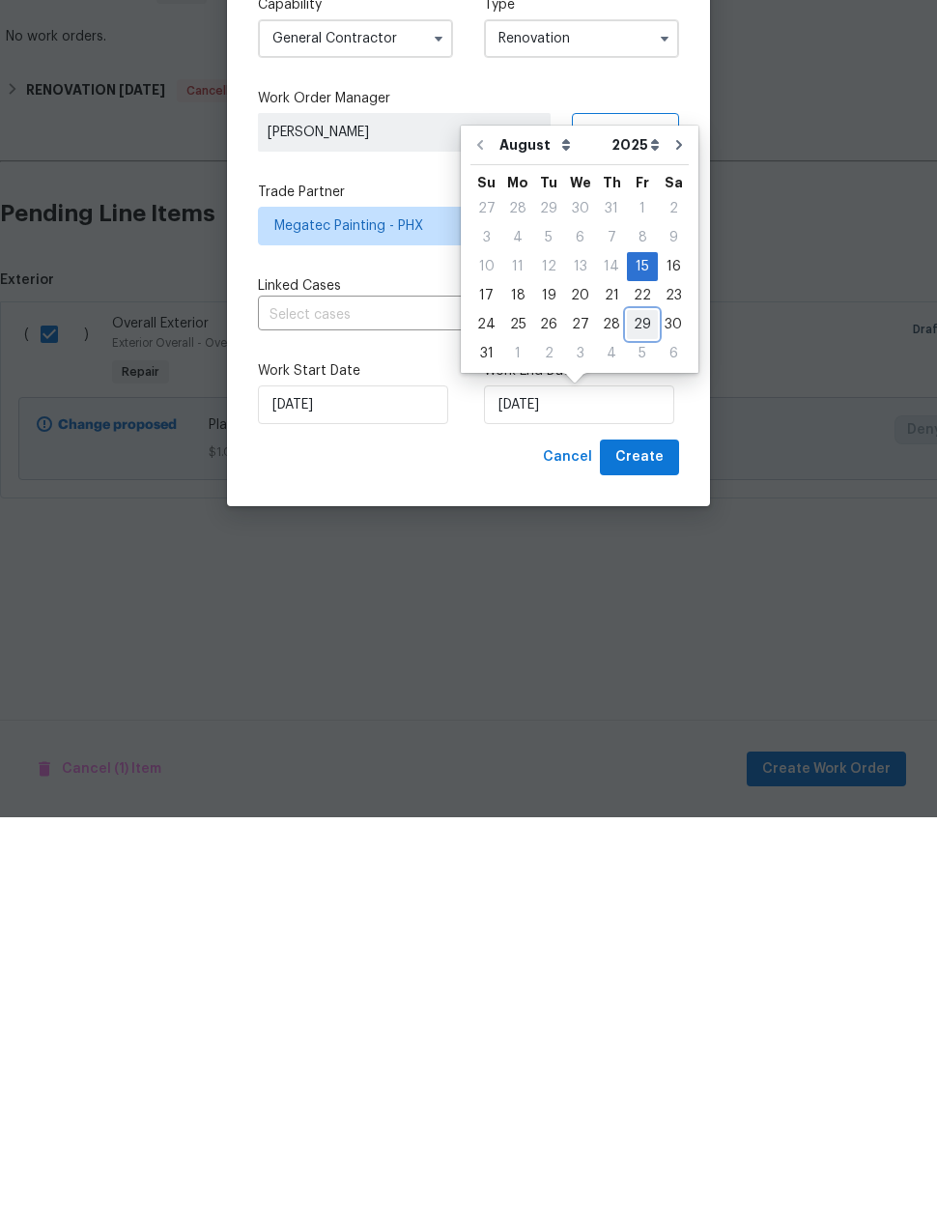
click at [628, 716] on div "29" at bounding box center [642, 729] width 31 height 27
type input "8/29/2025"
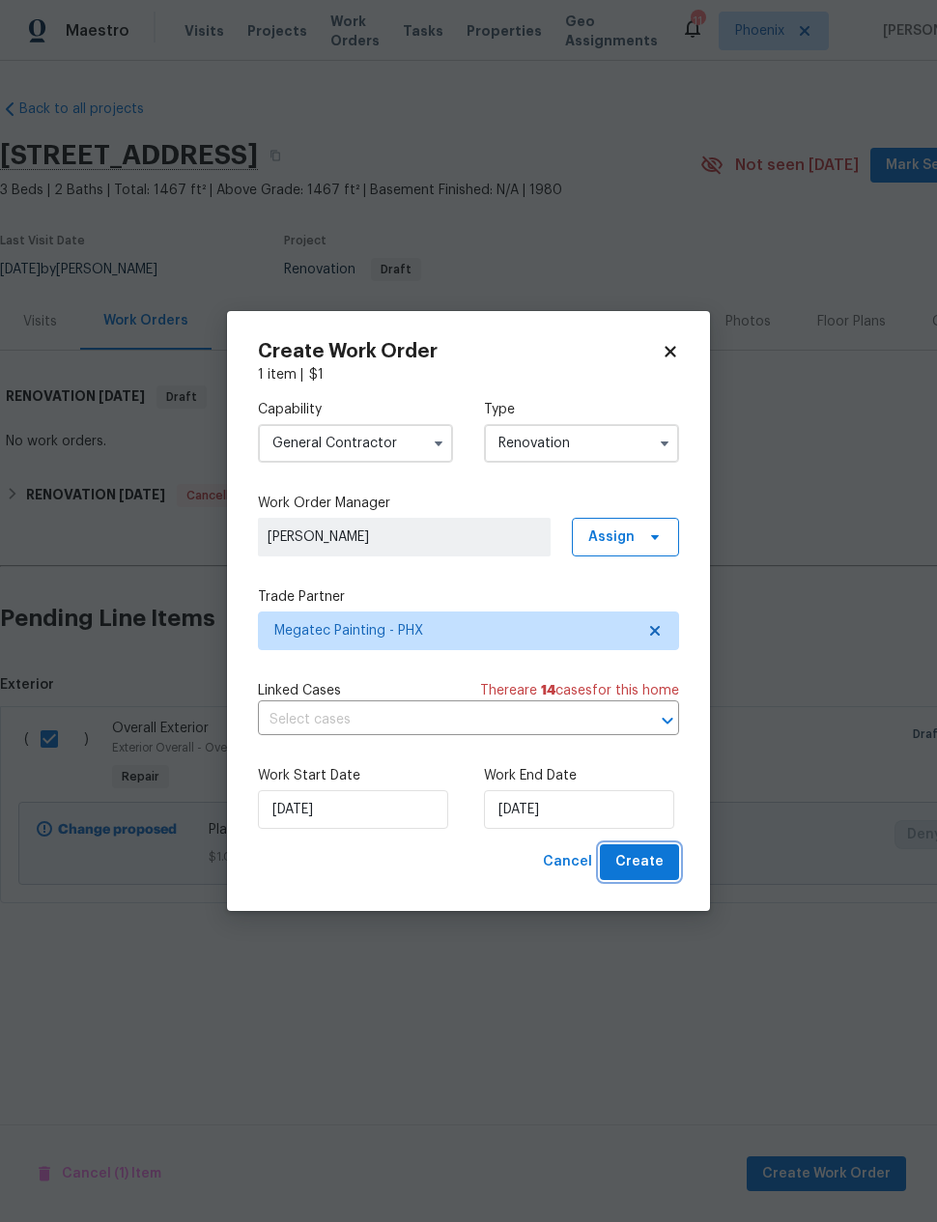
click at [655, 861] on span "Create" at bounding box center [640, 862] width 48 height 24
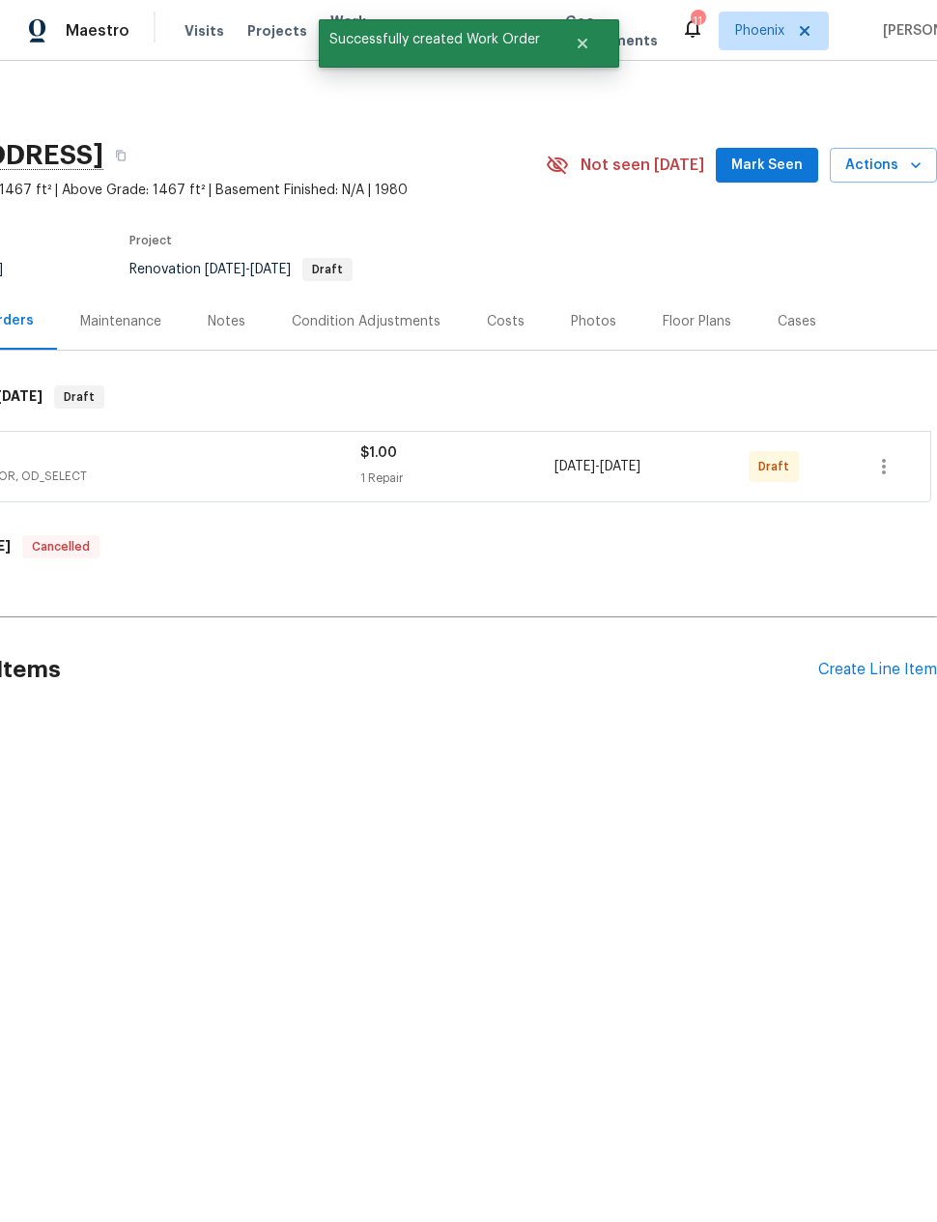
scroll to position [0, 155]
click at [874, 466] on icon "button" at bounding box center [884, 466] width 23 height 23
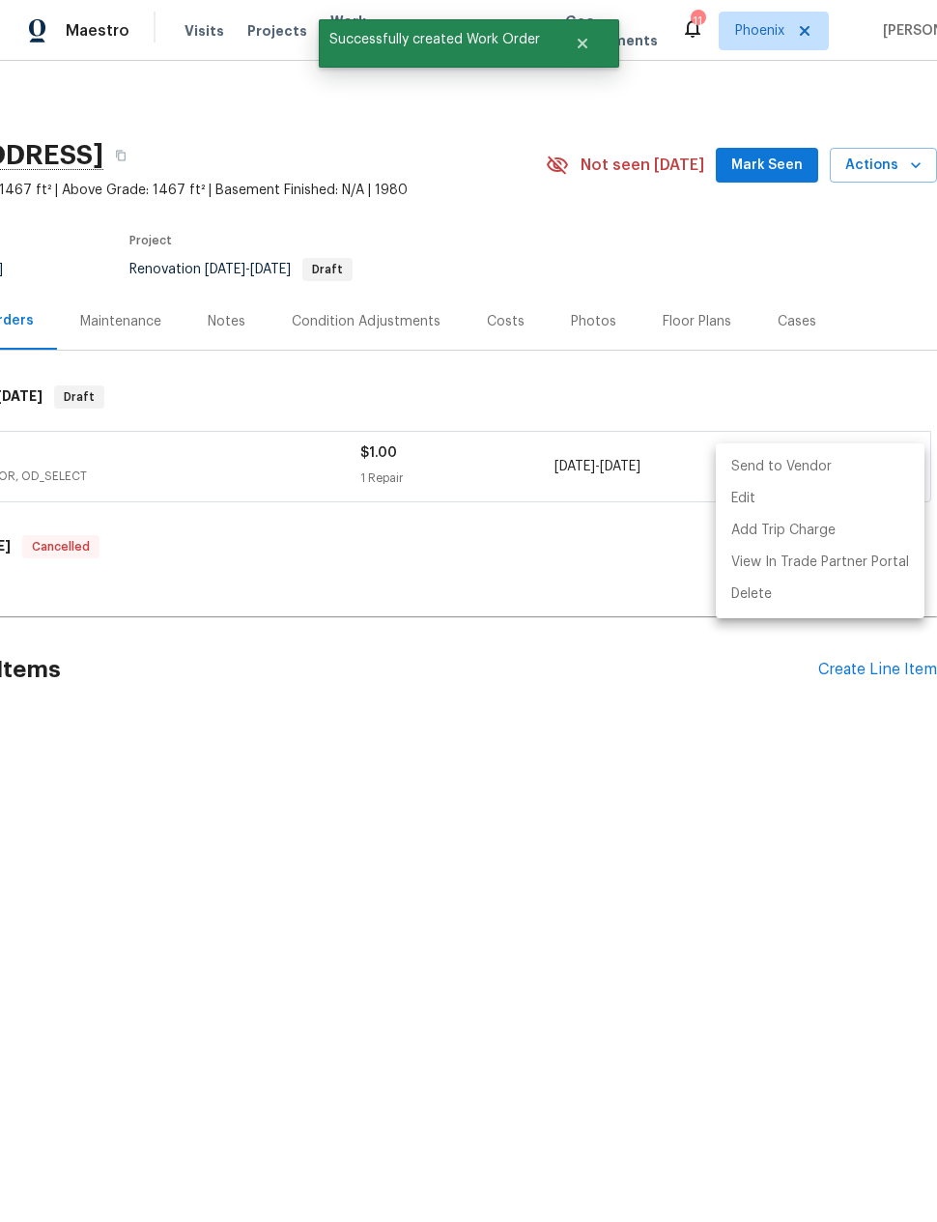
click at [853, 469] on li "Send to Vendor" at bounding box center [820, 467] width 209 height 32
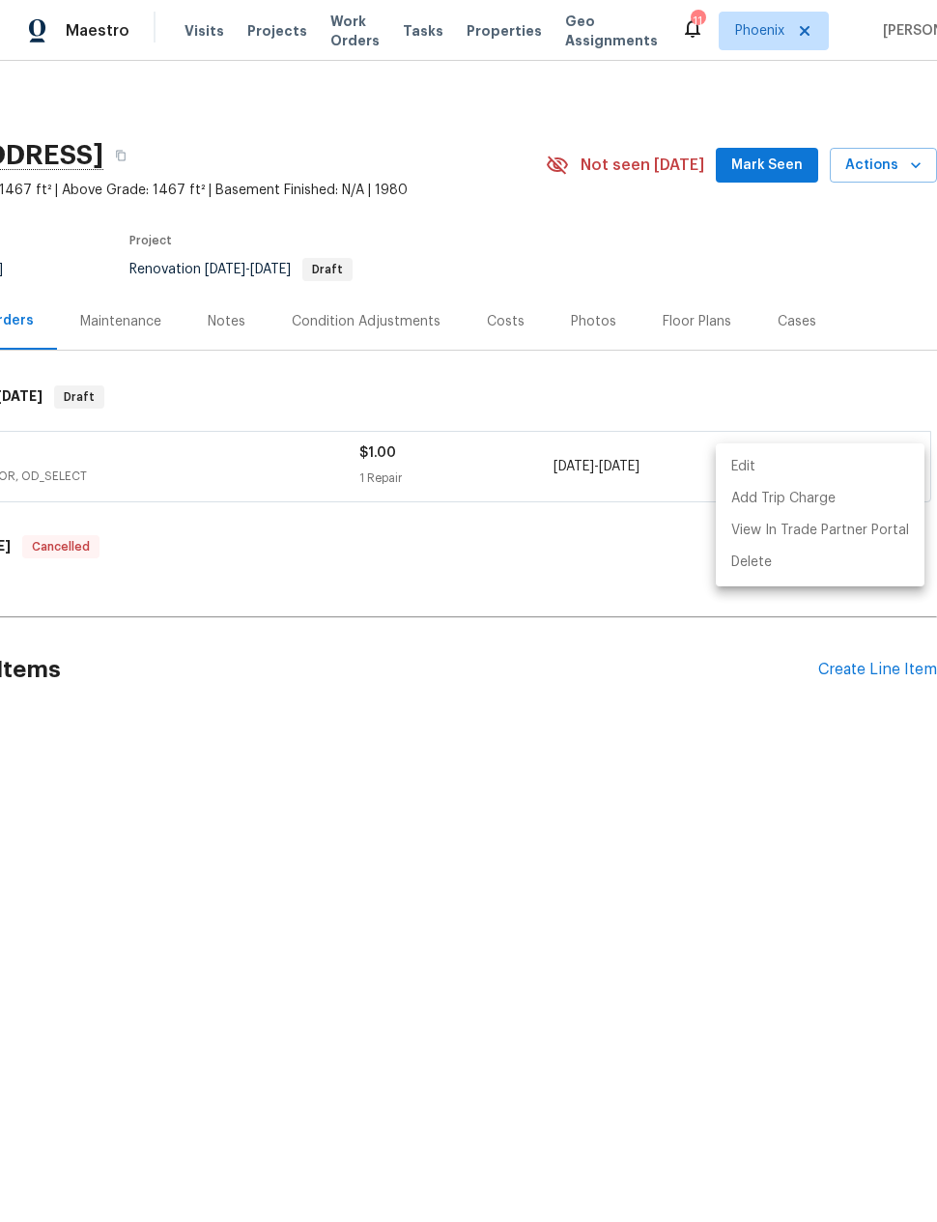
click at [678, 834] on div at bounding box center [468, 611] width 937 height 1222
